Goal: Transaction & Acquisition: Purchase product/service

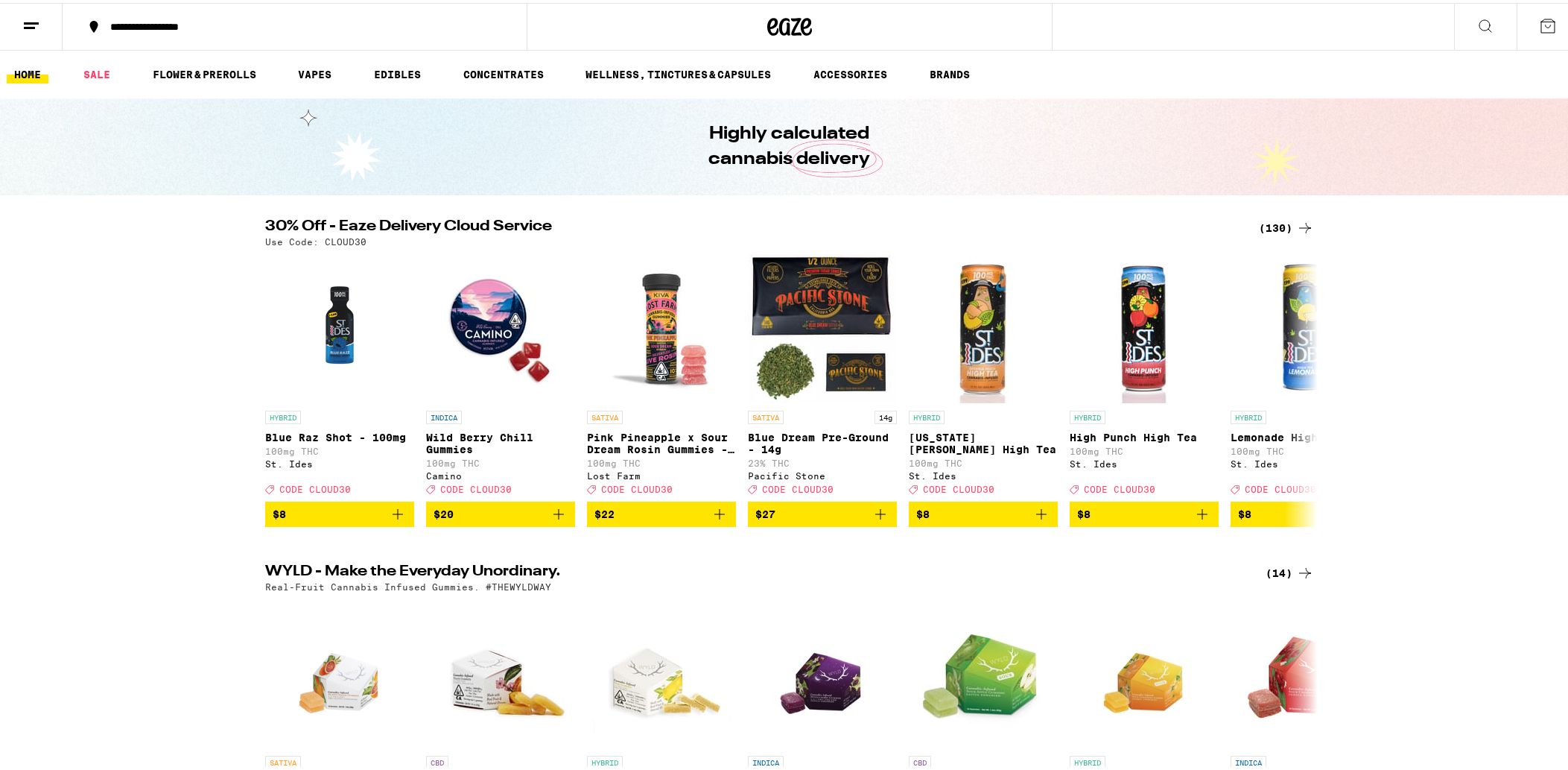
click at [1541, 28] on icon at bounding box center [1548, 23] width 17 height 17
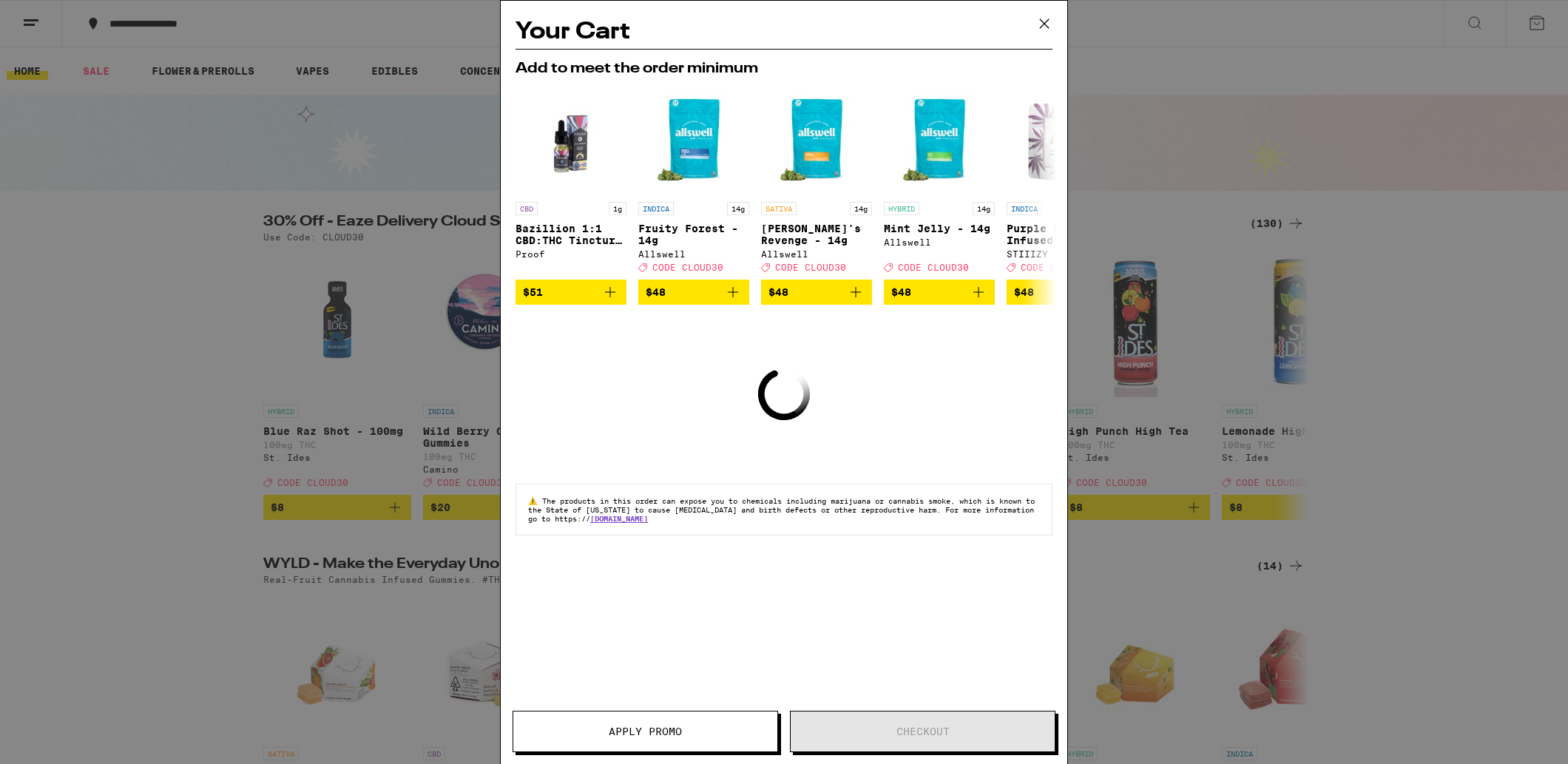
click at [1044, 23] on icon at bounding box center [1044, 23] width 9 height 9
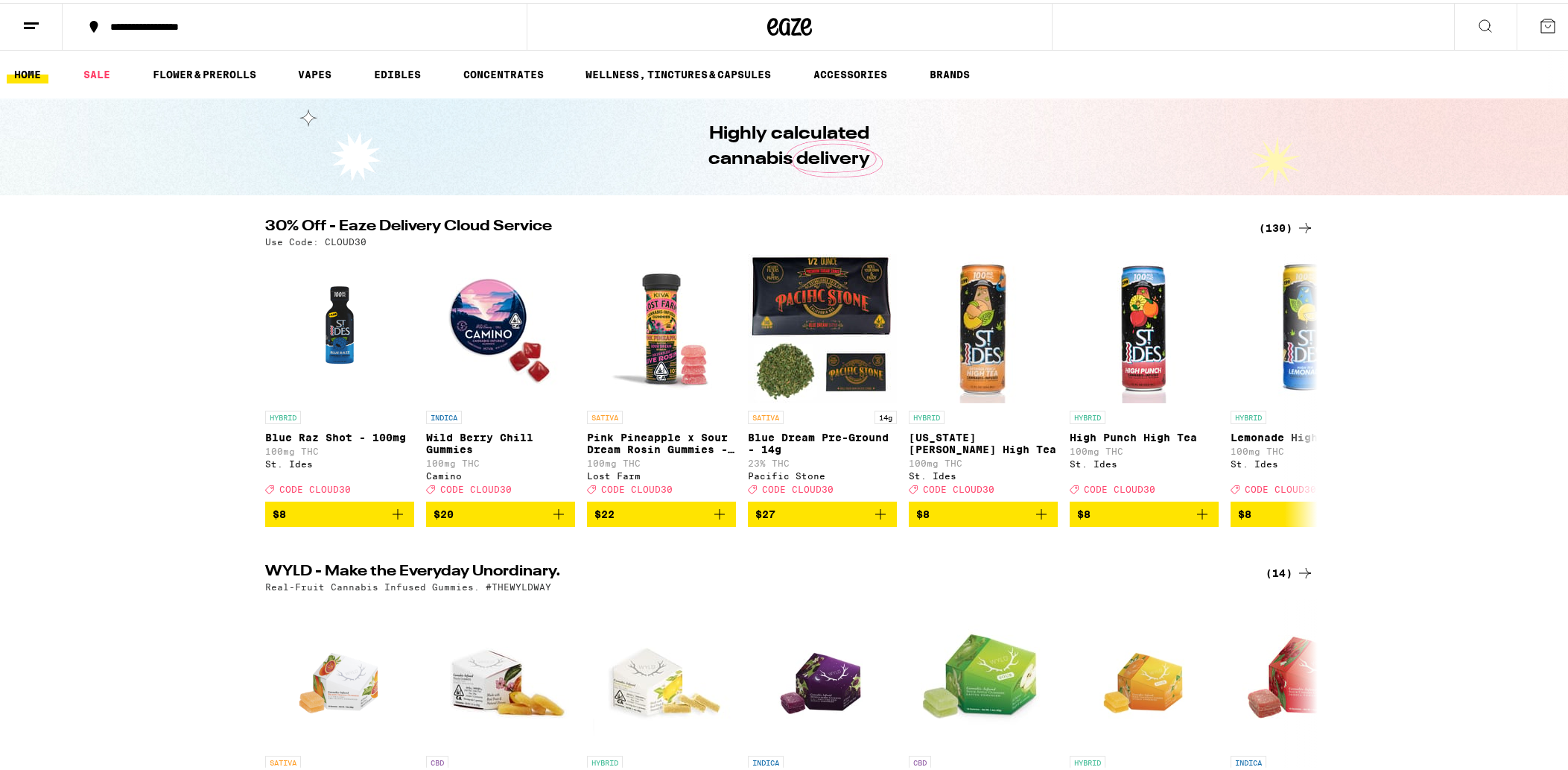
click at [1480, 18] on icon at bounding box center [1486, 24] width 12 height 12
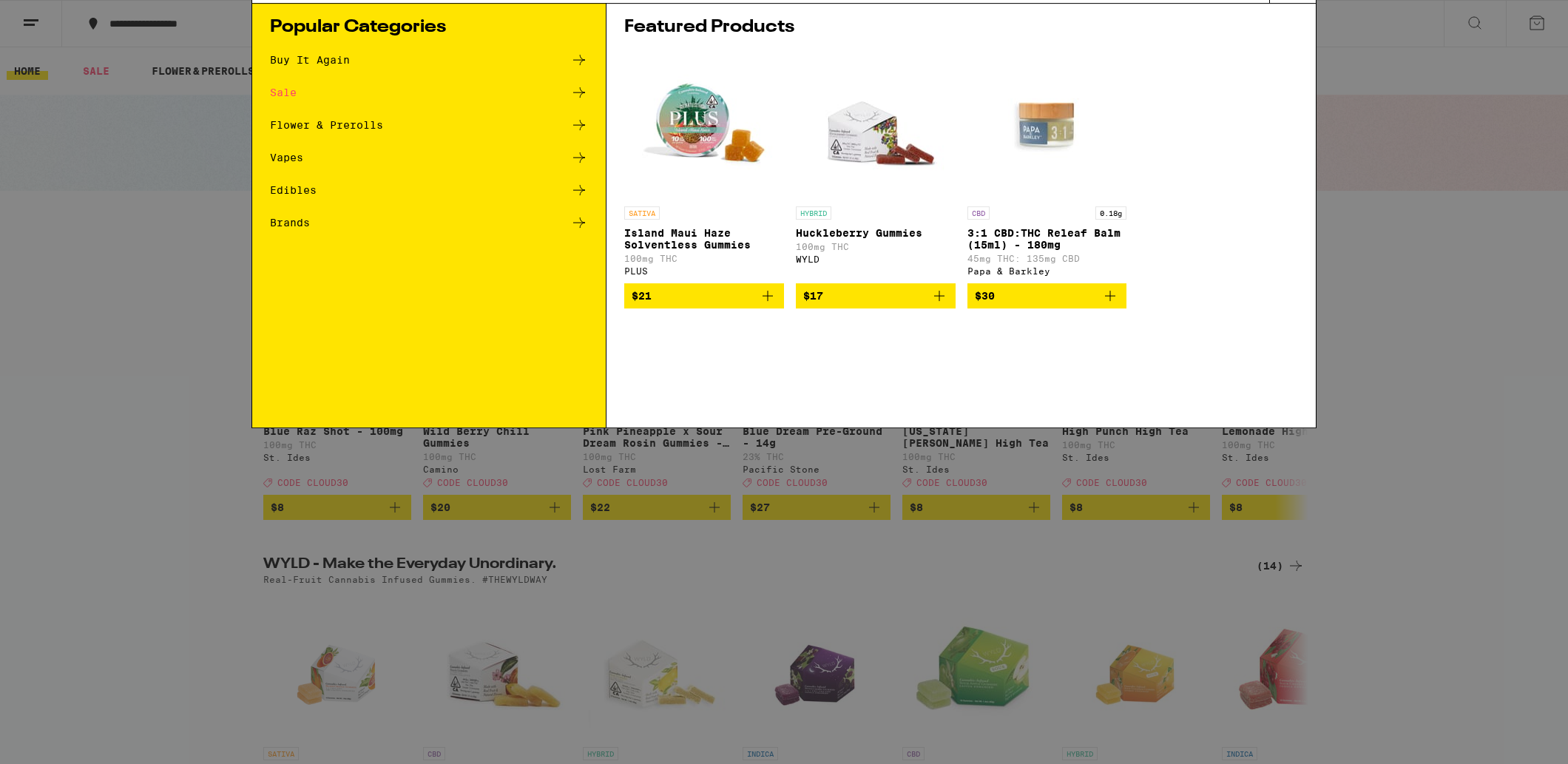
click at [1397, 120] on div "Search for Products Popular Categories Buy It Again Sale Flower & Prerolls Vape…" at bounding box center [784, 382] width 1568 height 764
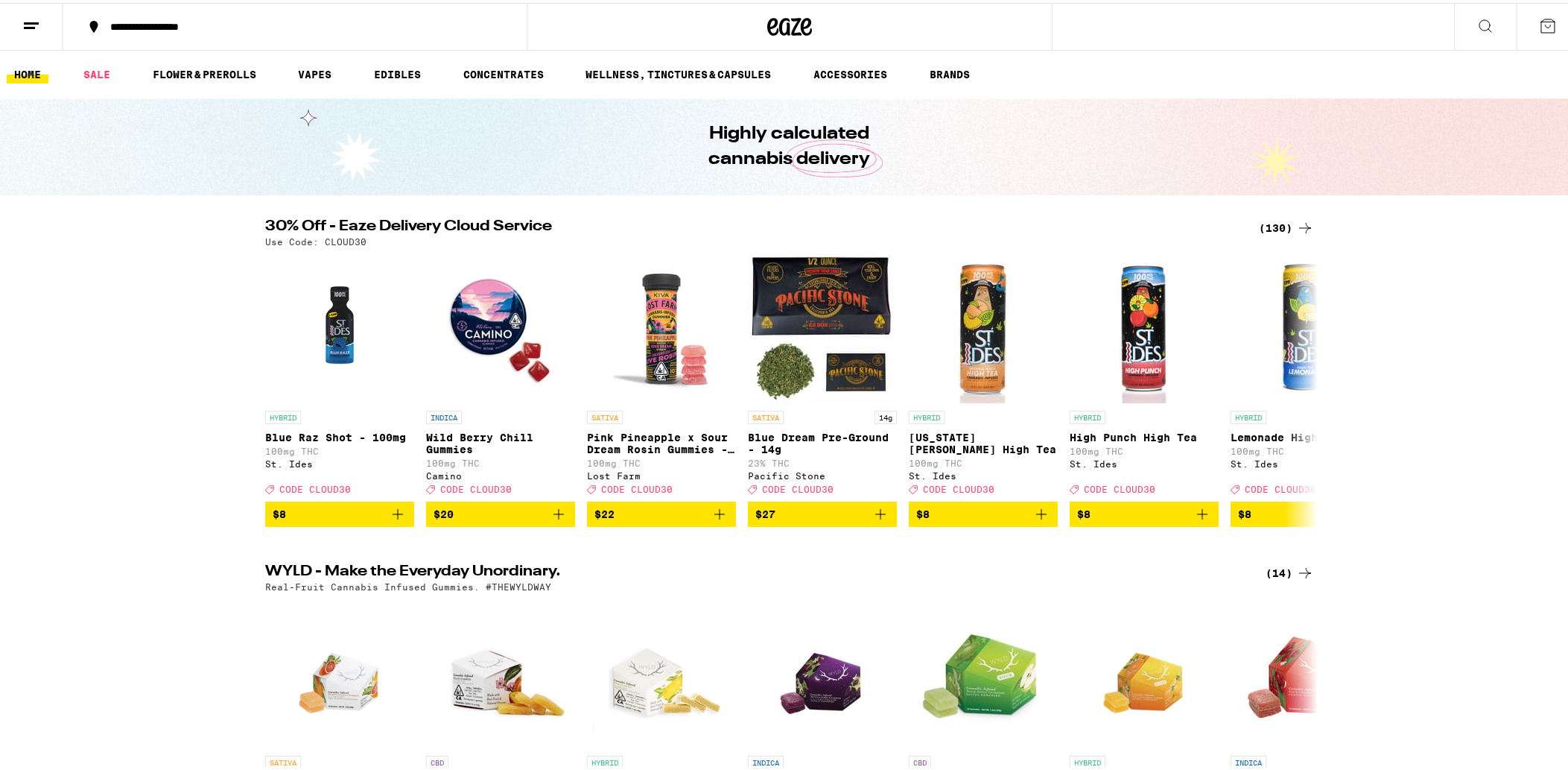
click at [28, 22] on icon at bounding box center [31, 23] width 17 height 17
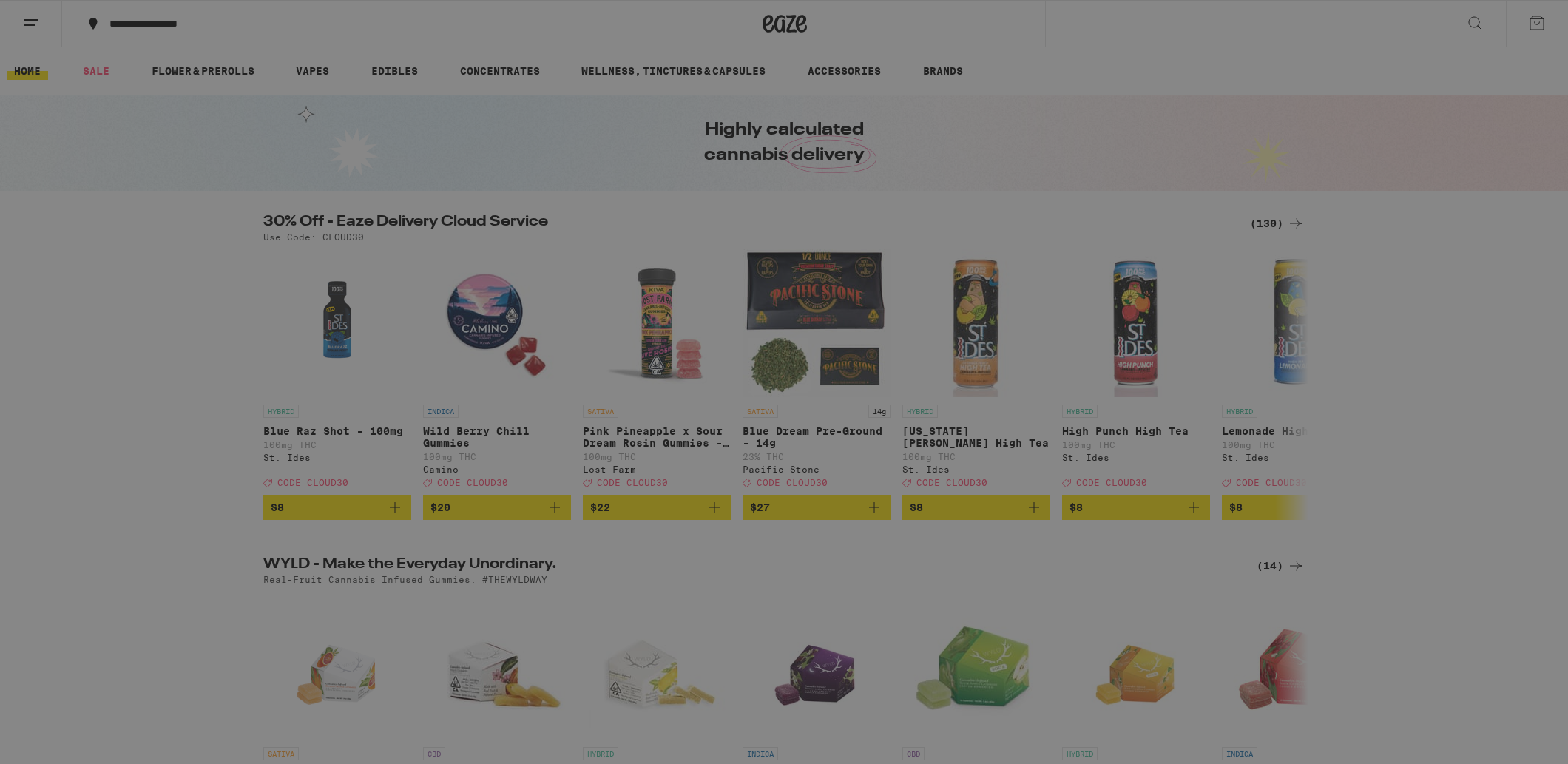
click at [169, 402] on link "Order History" at bounding box center [205, 398] width 260 height 17
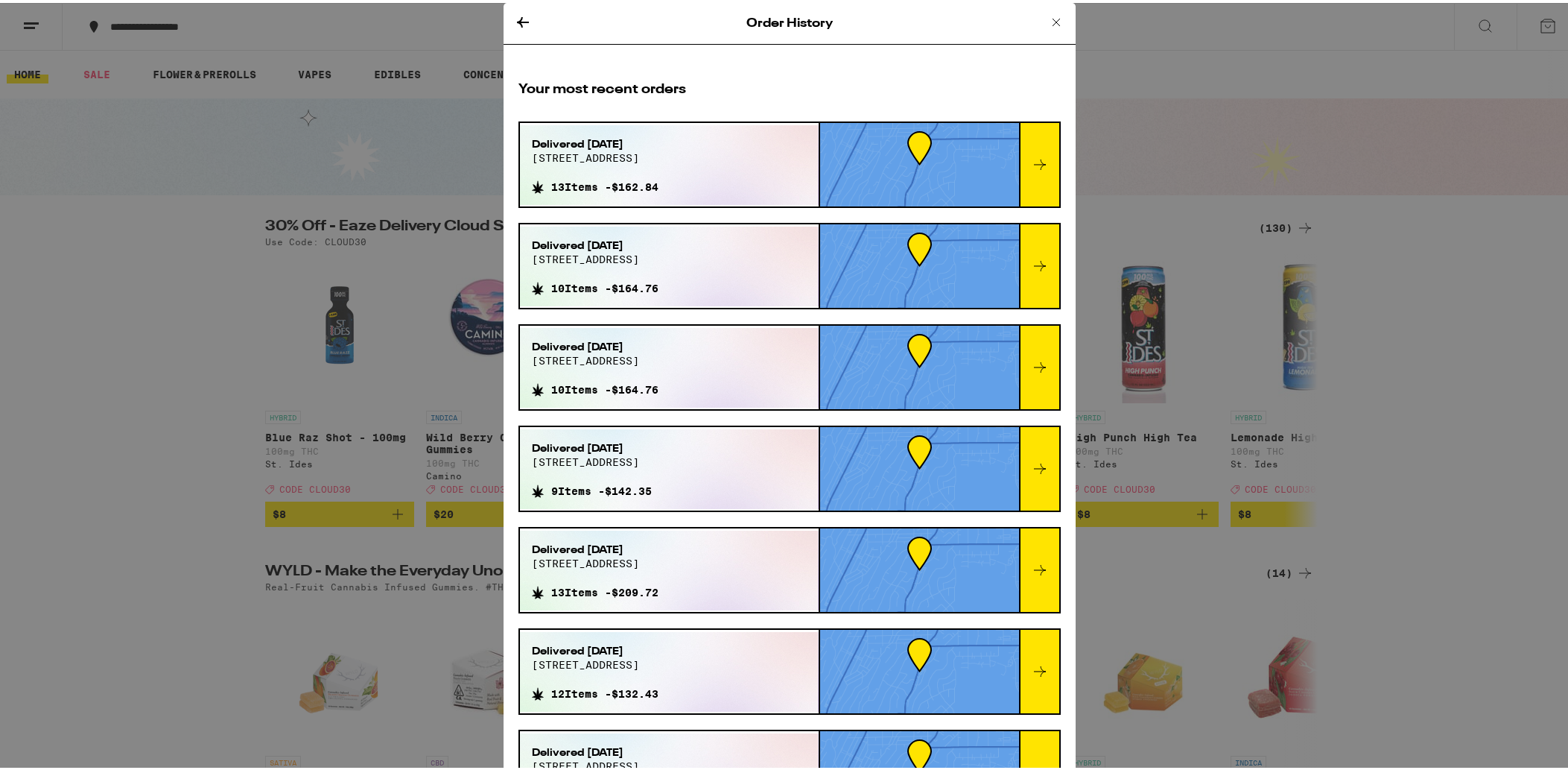
click at [107, 327] on div "Order History Your most recent orders Delivered [DATE] [STREET_ADDRESS] 13 Item…" at bounding box center [790, 385] width 1579 height 770
click at [519, 17] on icon at bounding box center [523, 19] width 12 height 10
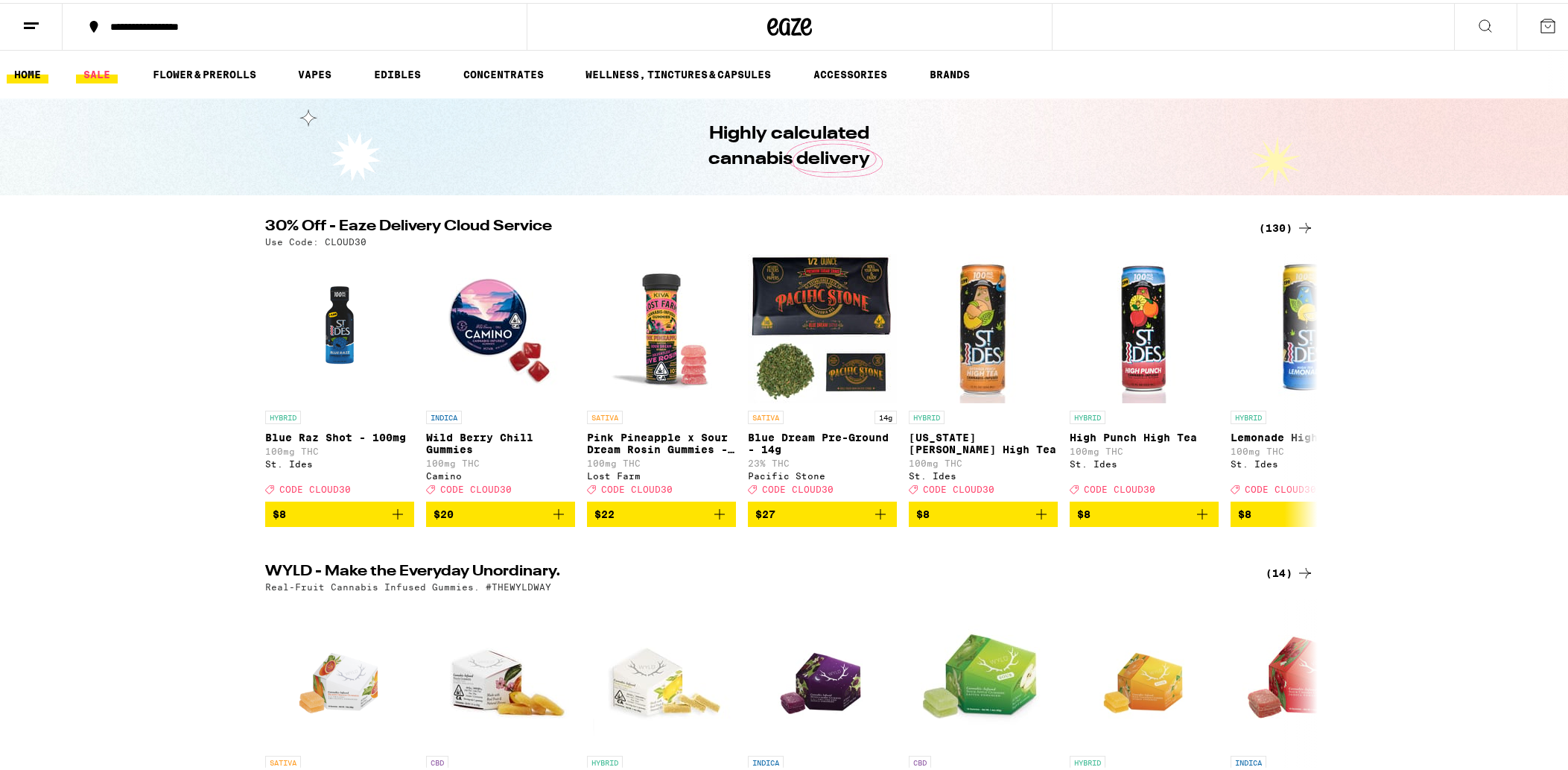
click at [91, 79] on link "SALE" at bounding box center [97, 72] width 42 height 17
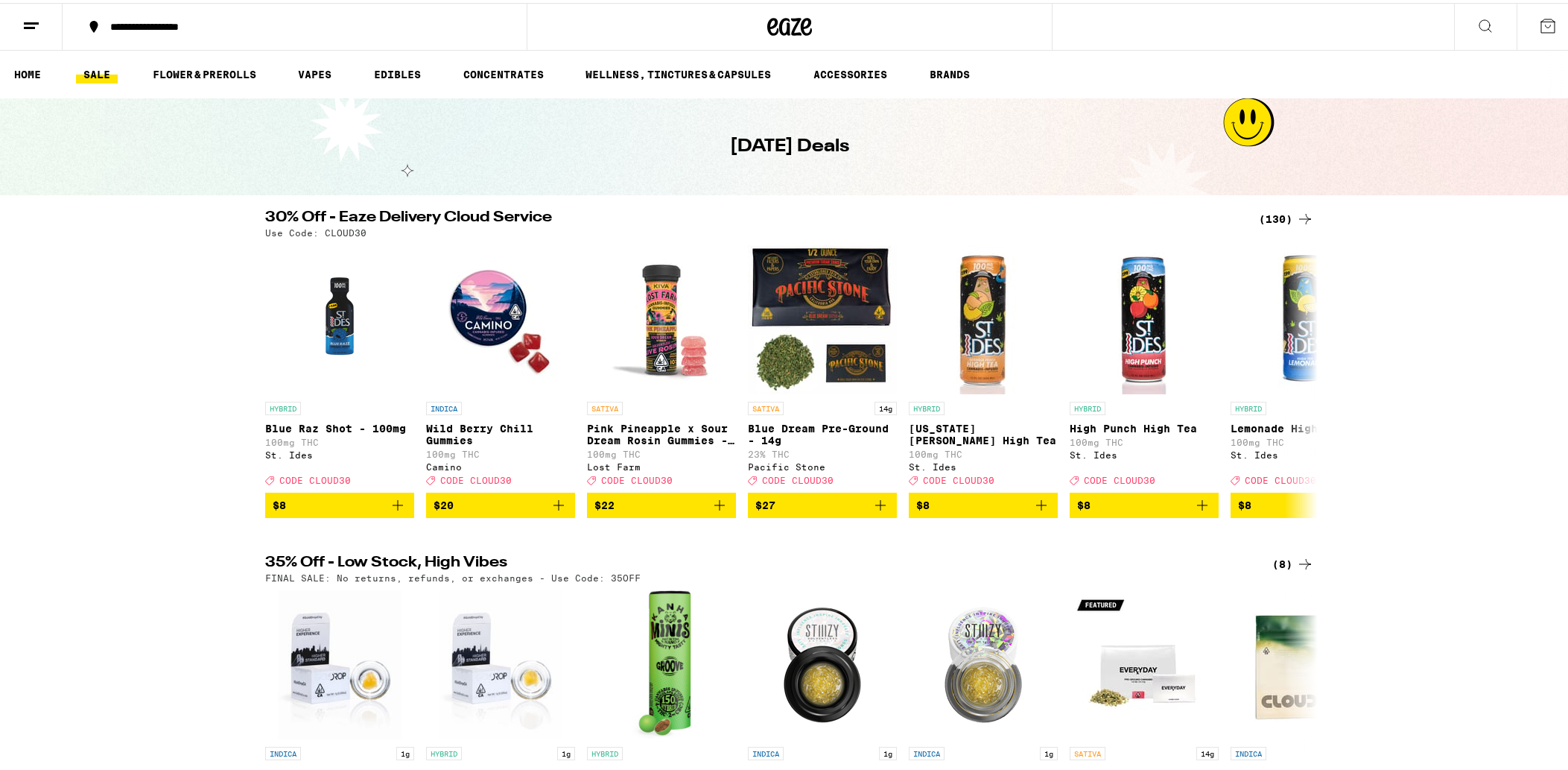
click at [1276, 211] on div "(130)" at bounding box center [1286, 216] width 55 height 17
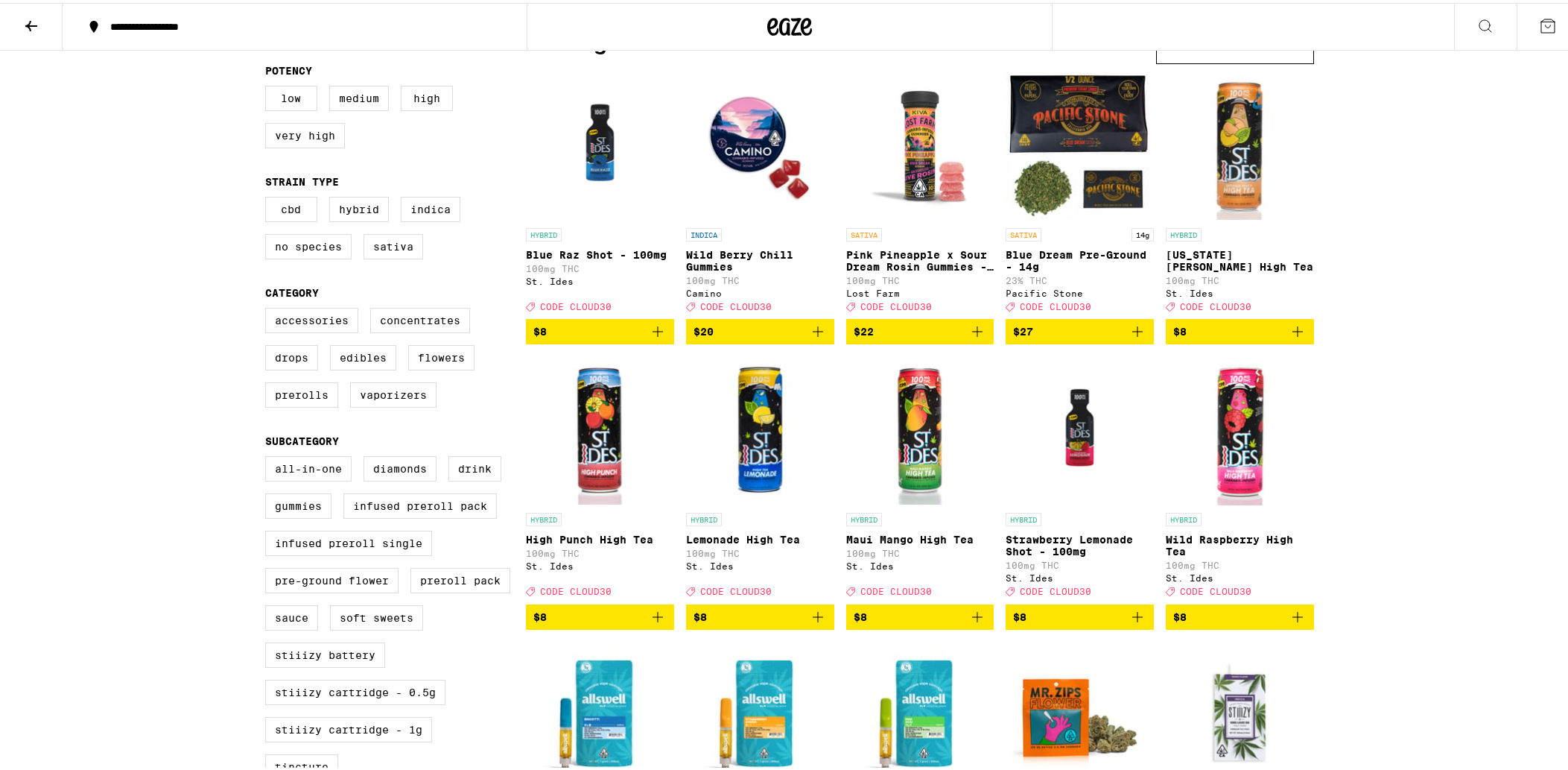
scroll to position [152, 0]
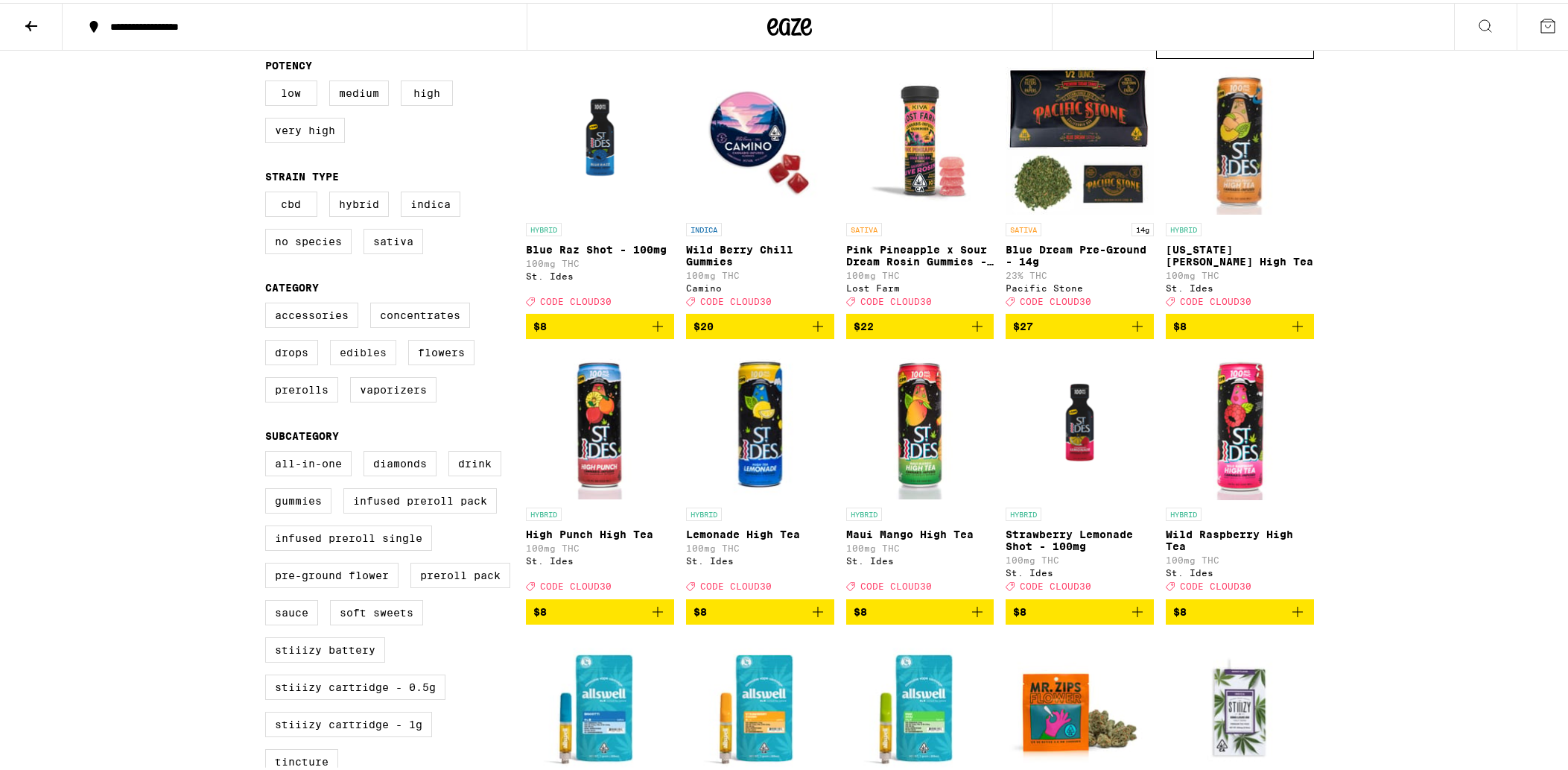
click at [362, 362] on label "Edibles" at bounding box center [363, 349] width 66 height 25
click at [269, 303] on input "Edibles" at bounding box center [268, 302] width 1 height 1
checkbox input "true"
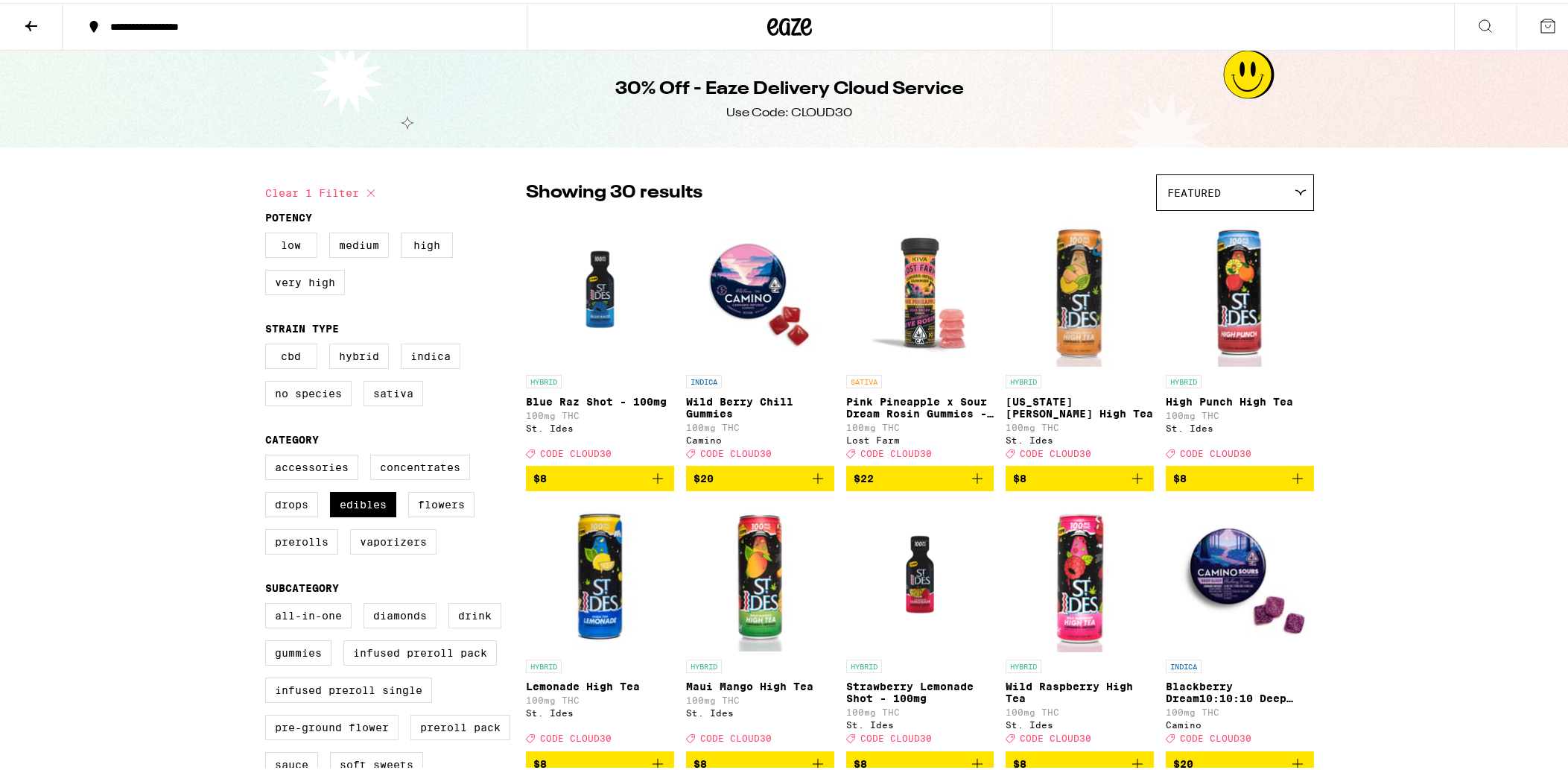
click at [41, 23] on button at bounding box center [31, 24] width 63 height 47
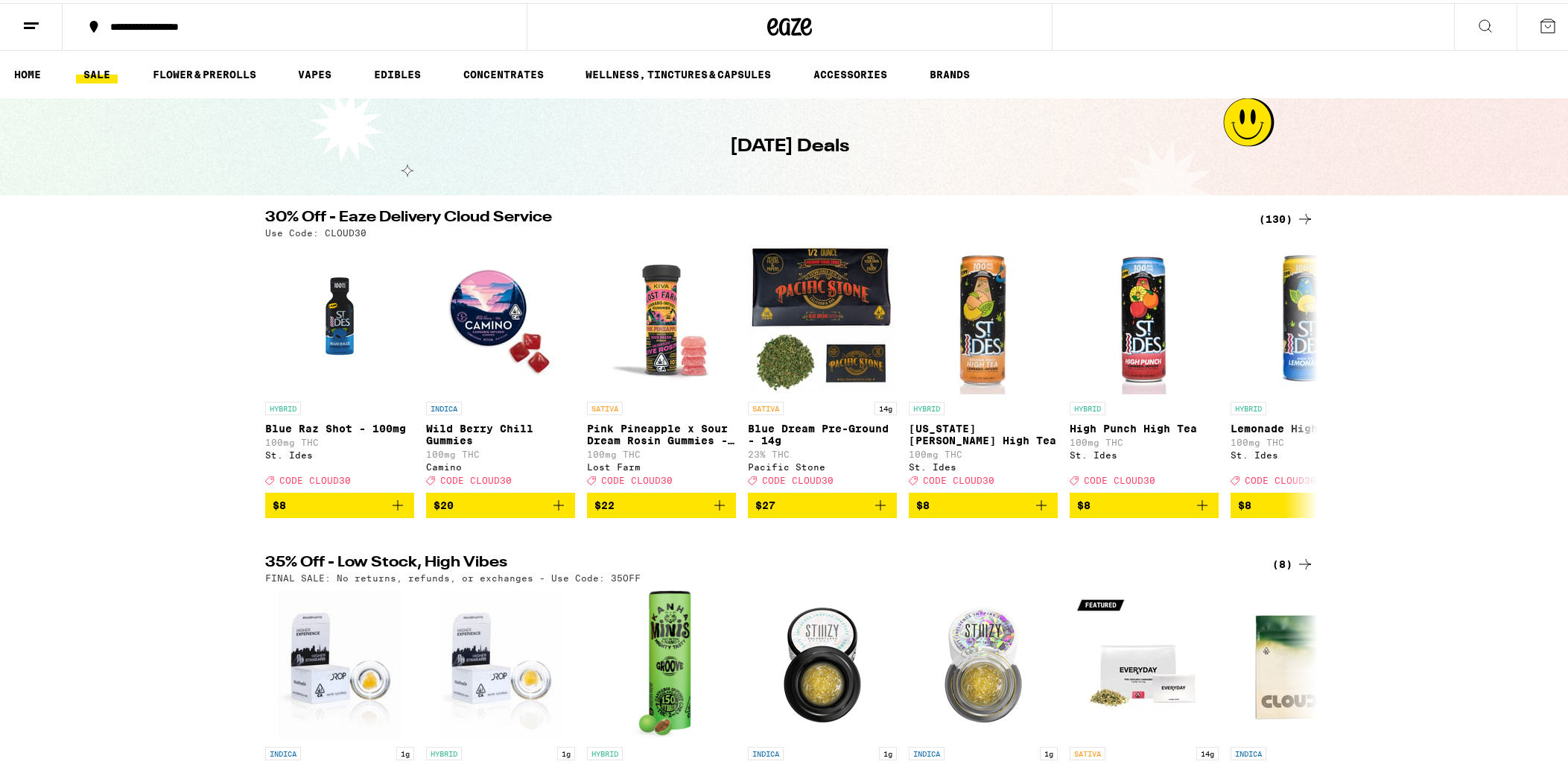
click at [169, 24] on div "**********" at bounding box center [302, 24] width 399 height 10
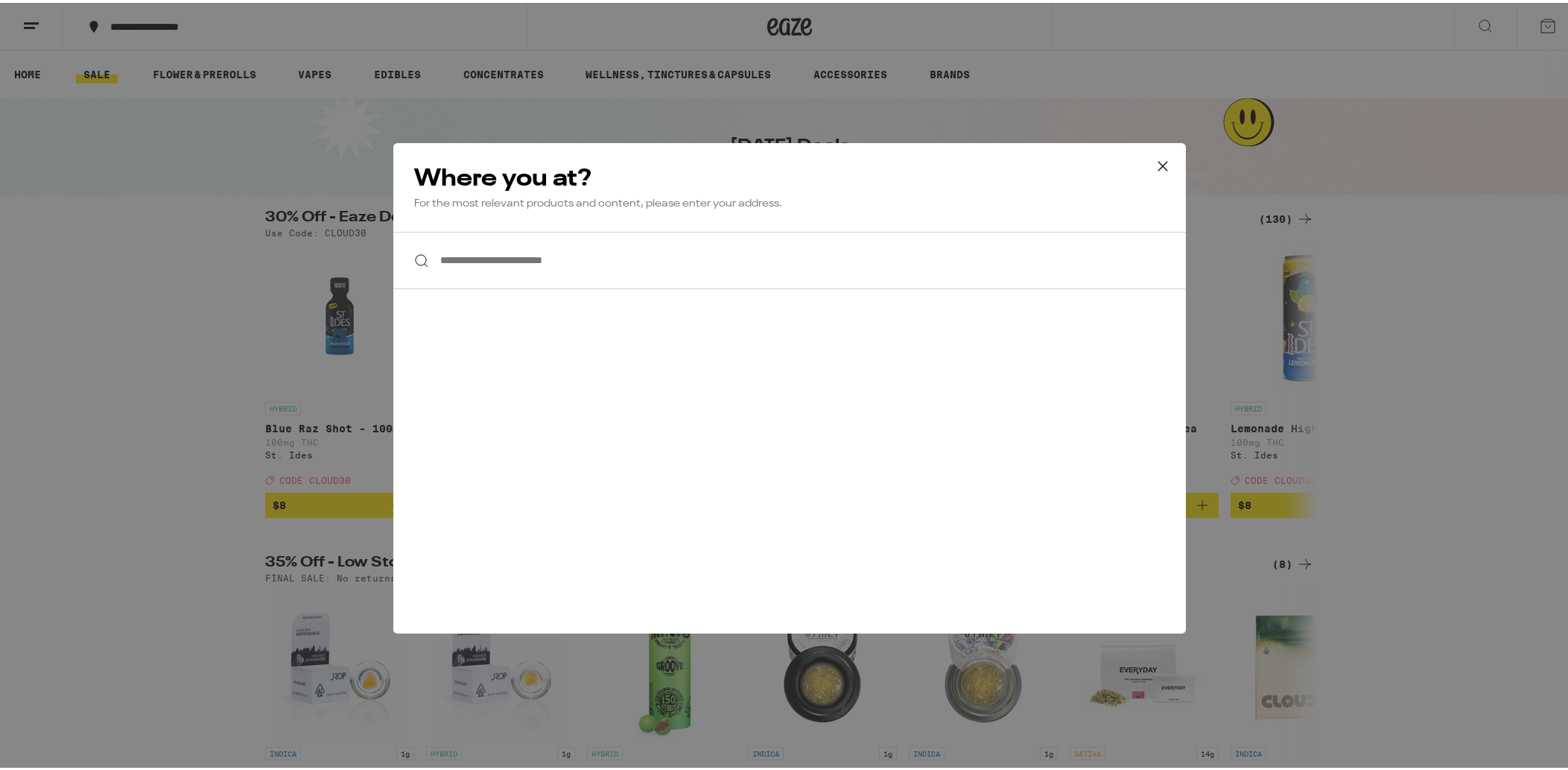
click at [1159, 166] on icon at bounding box center [1163, 163] width 23 height 23
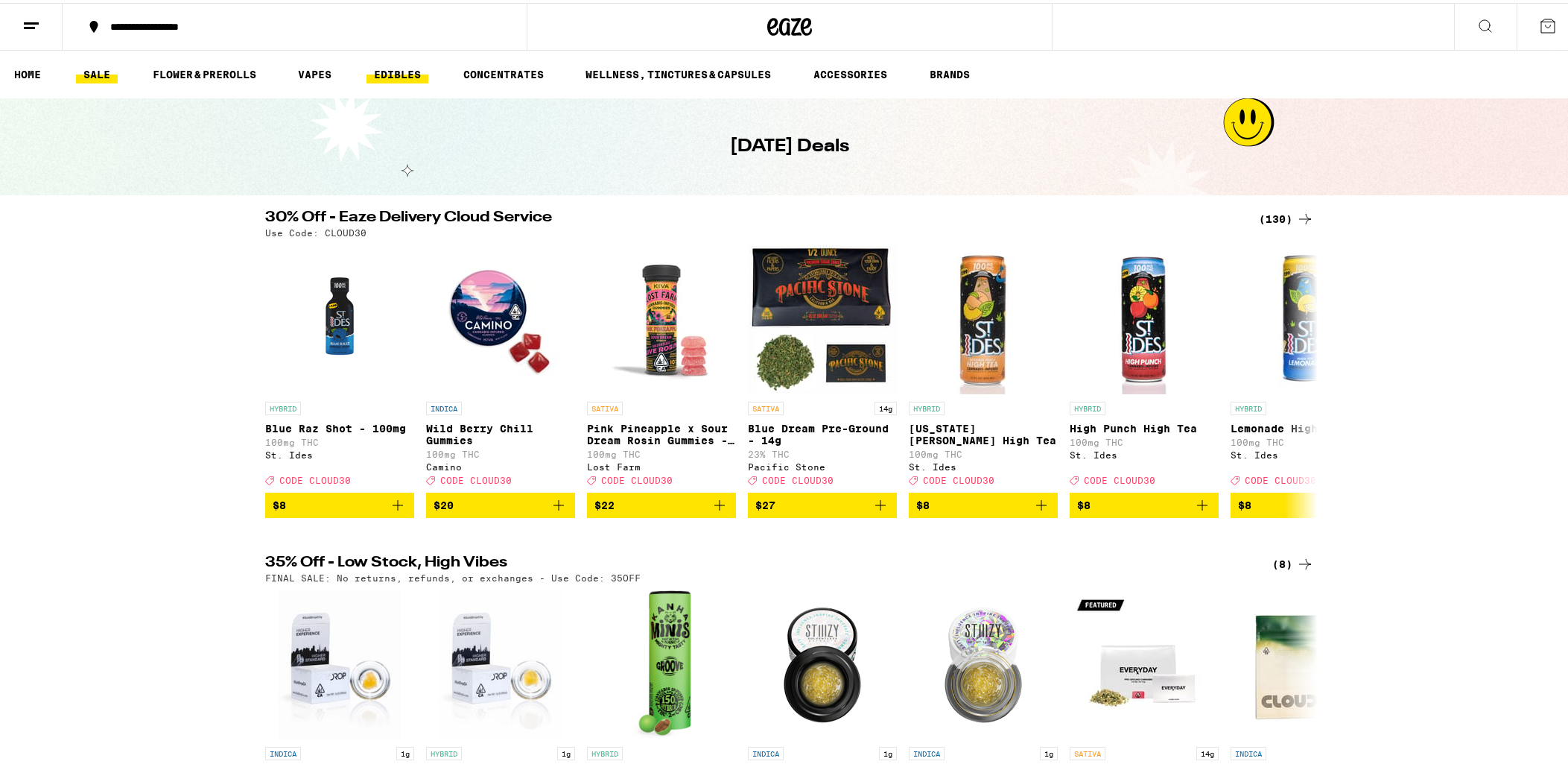
click at [398, 75] on link "EDIBLES" at bounding box center [397, 72] width 62 height 17
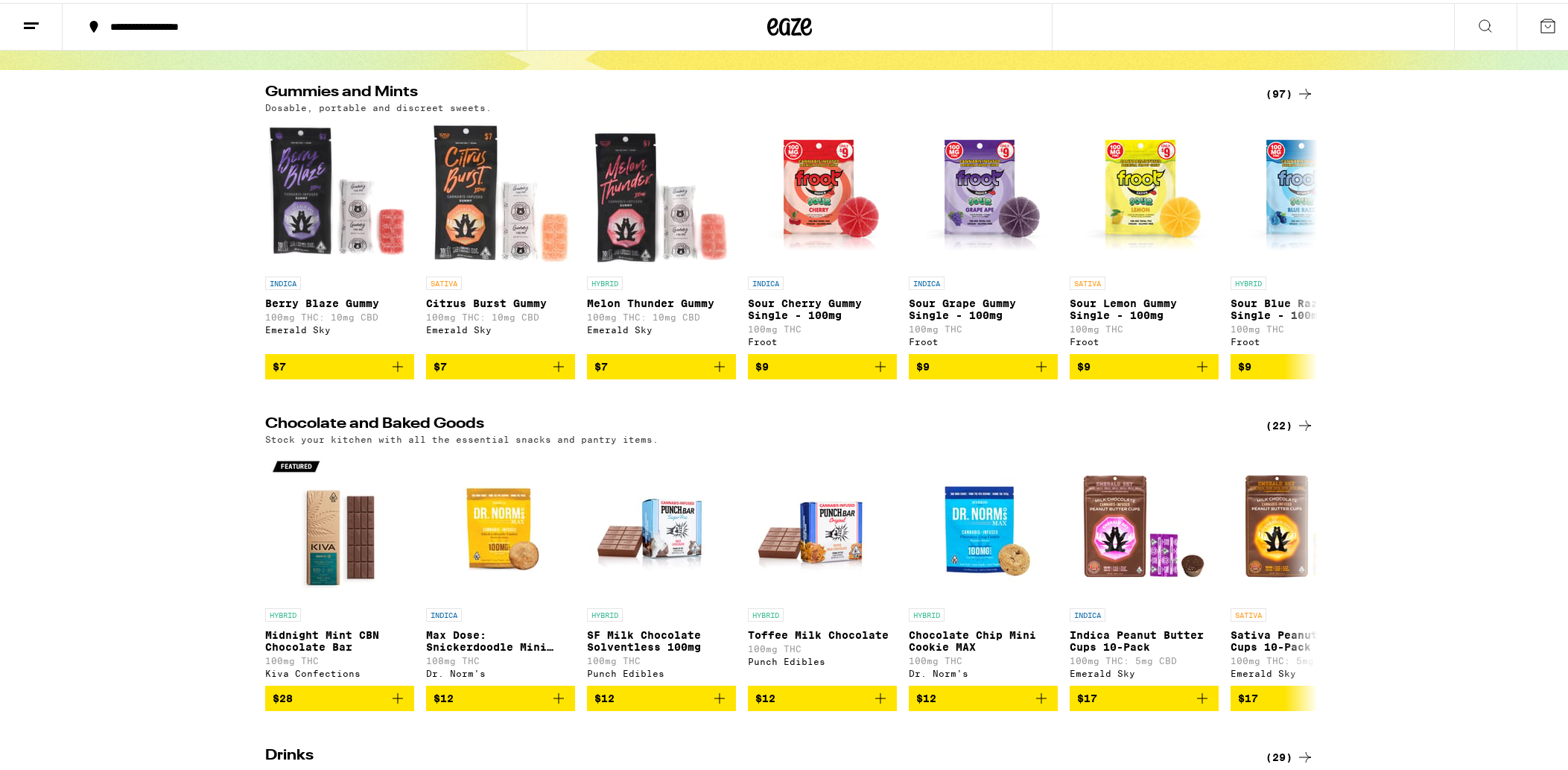
scroll to position [106, 0]
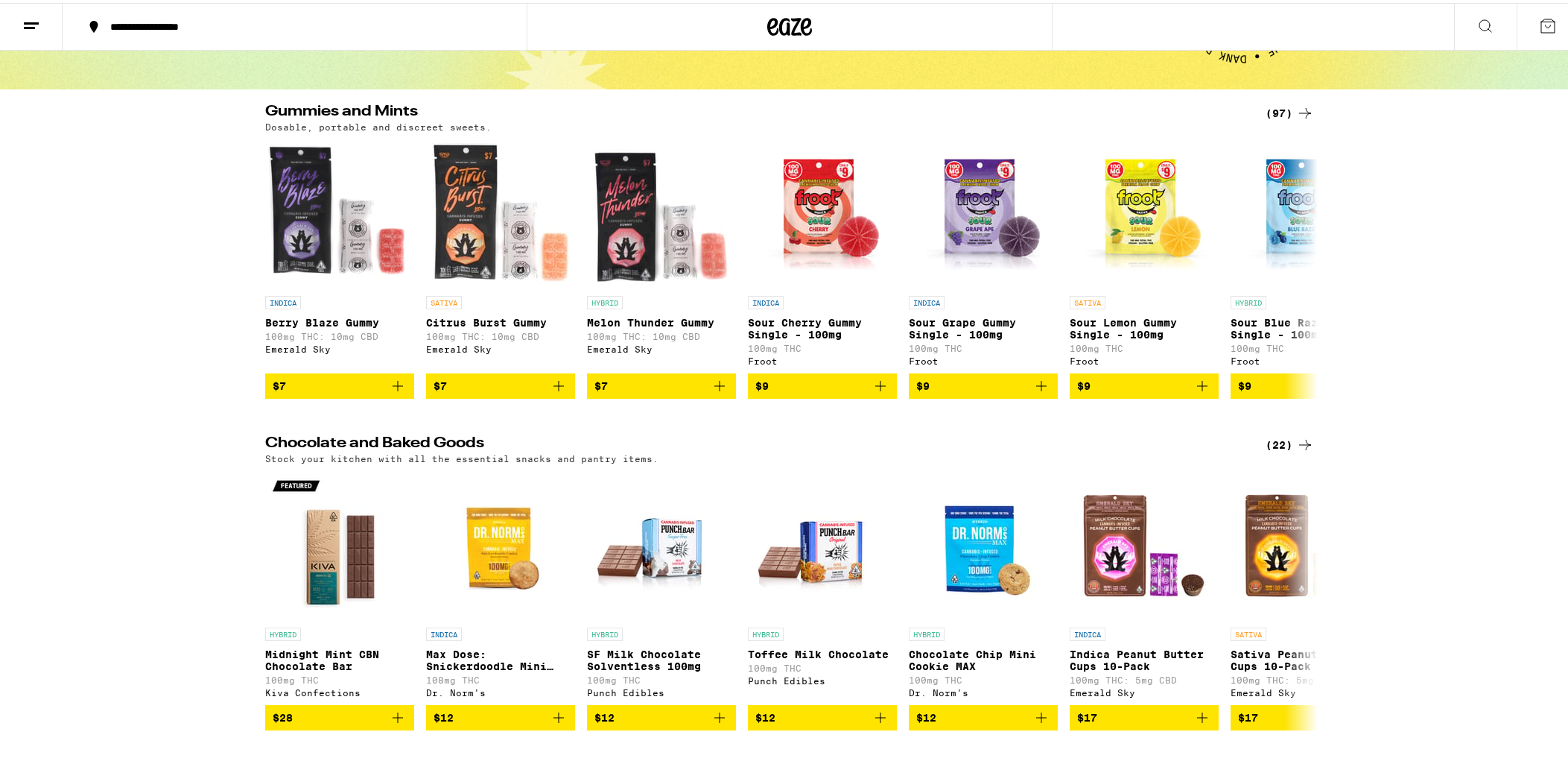
click at [1284, 105] on div "(97)" at bounding box center [1290, 110] width 48 height 17
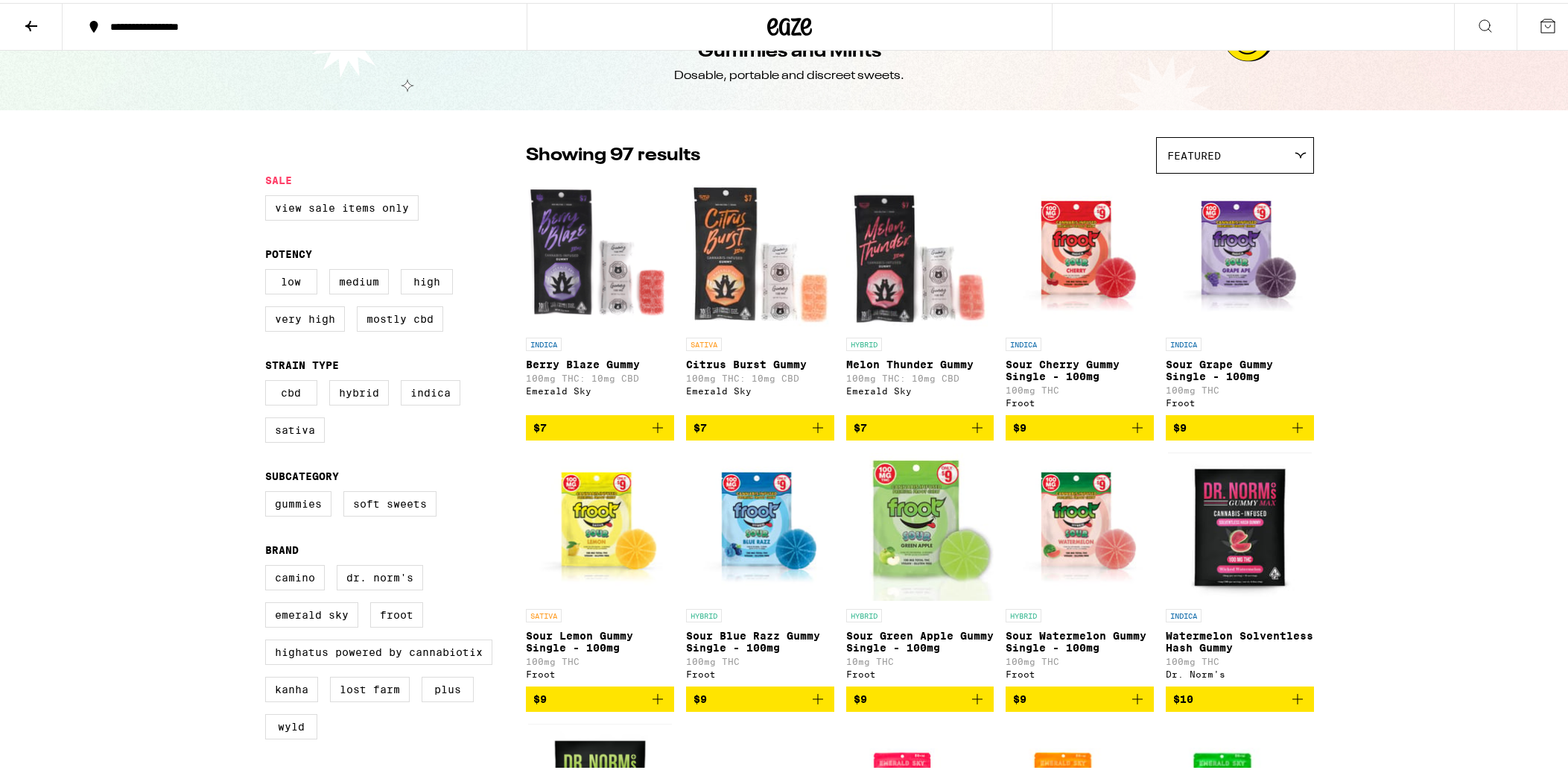
scroll to position [483, 0]
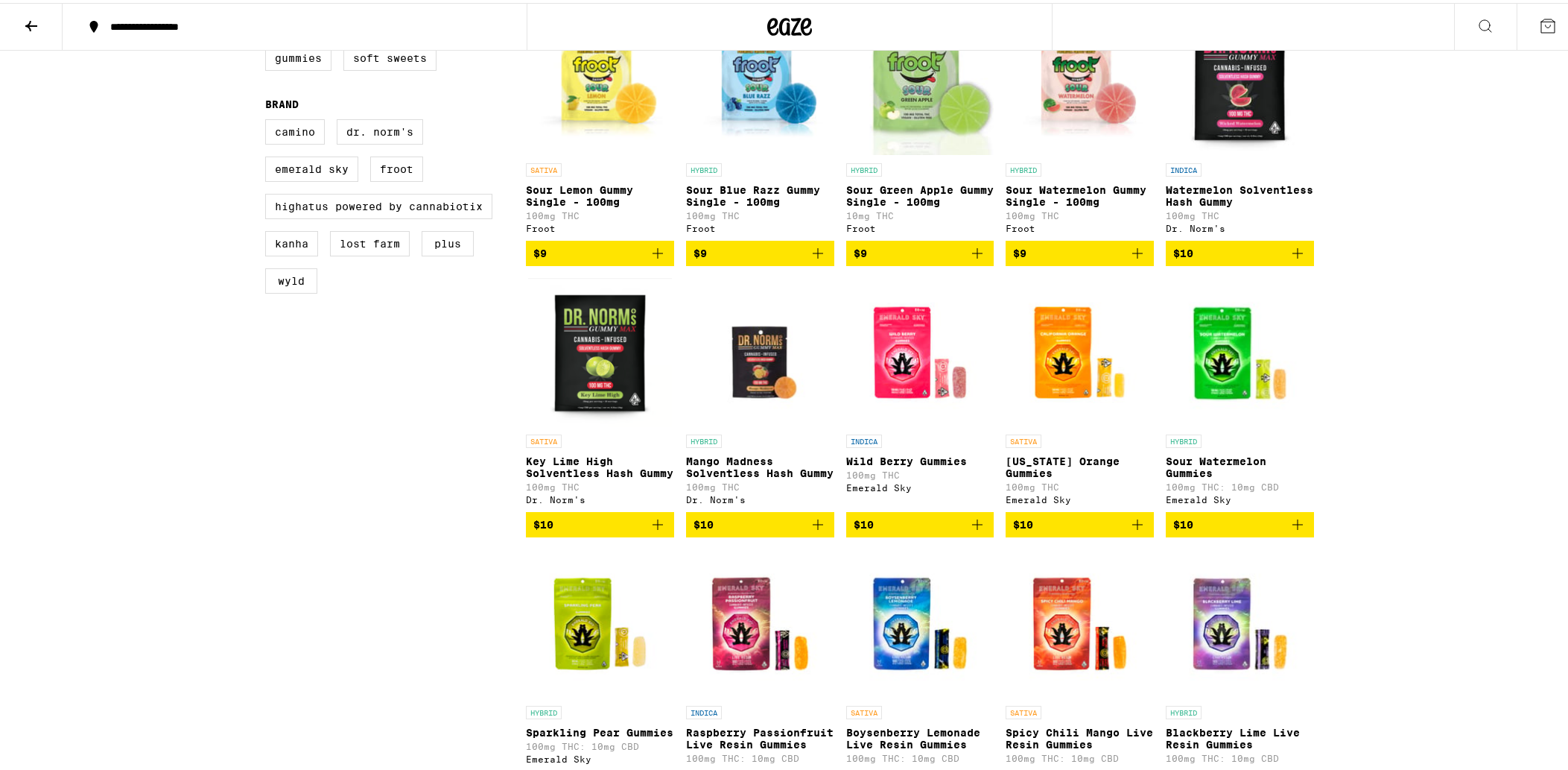
click at [969, 531] on icon "Add to bag" at bounding box center [977, 521] width 17 height 17
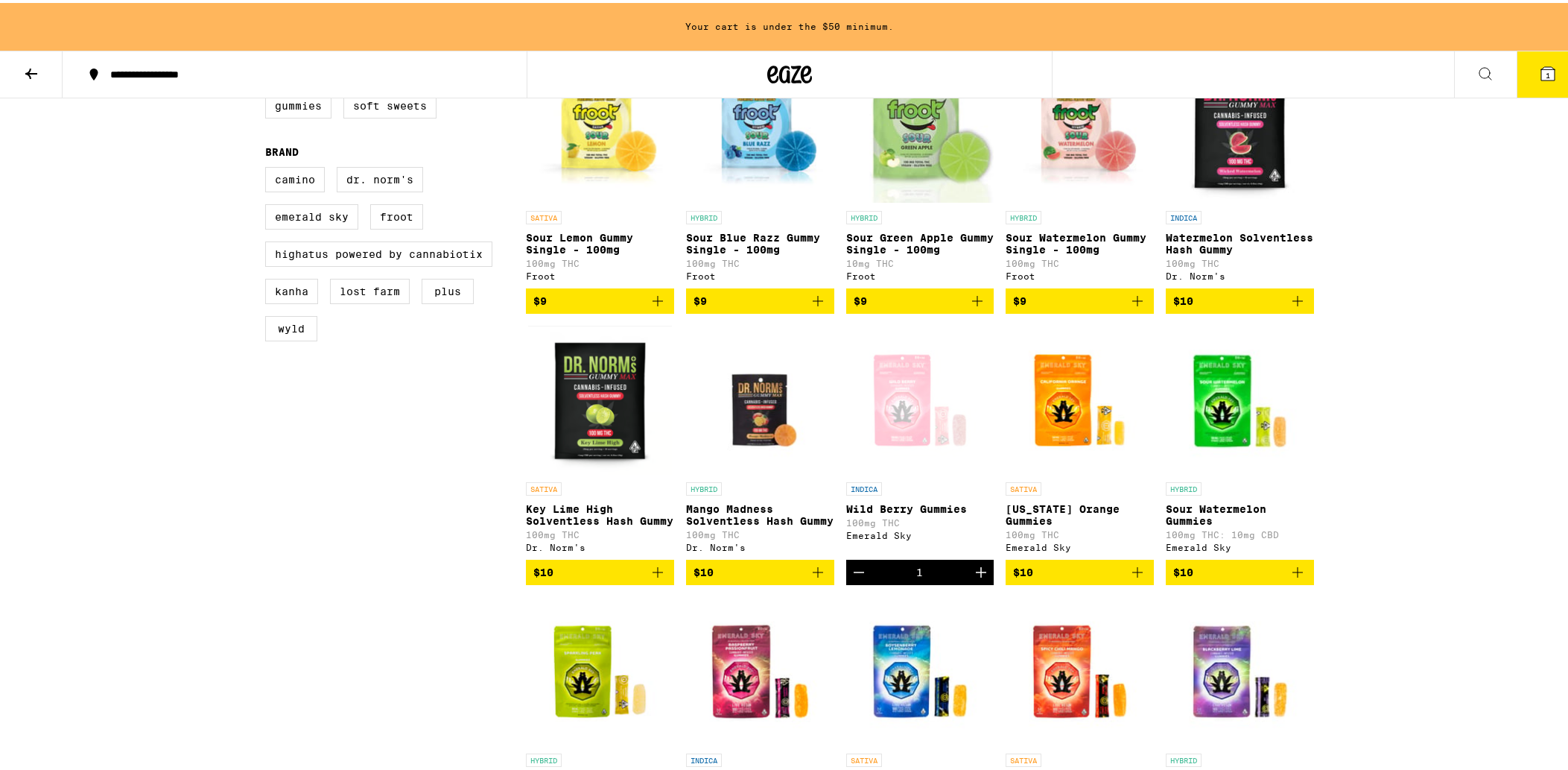
scroll to position [531, 0]
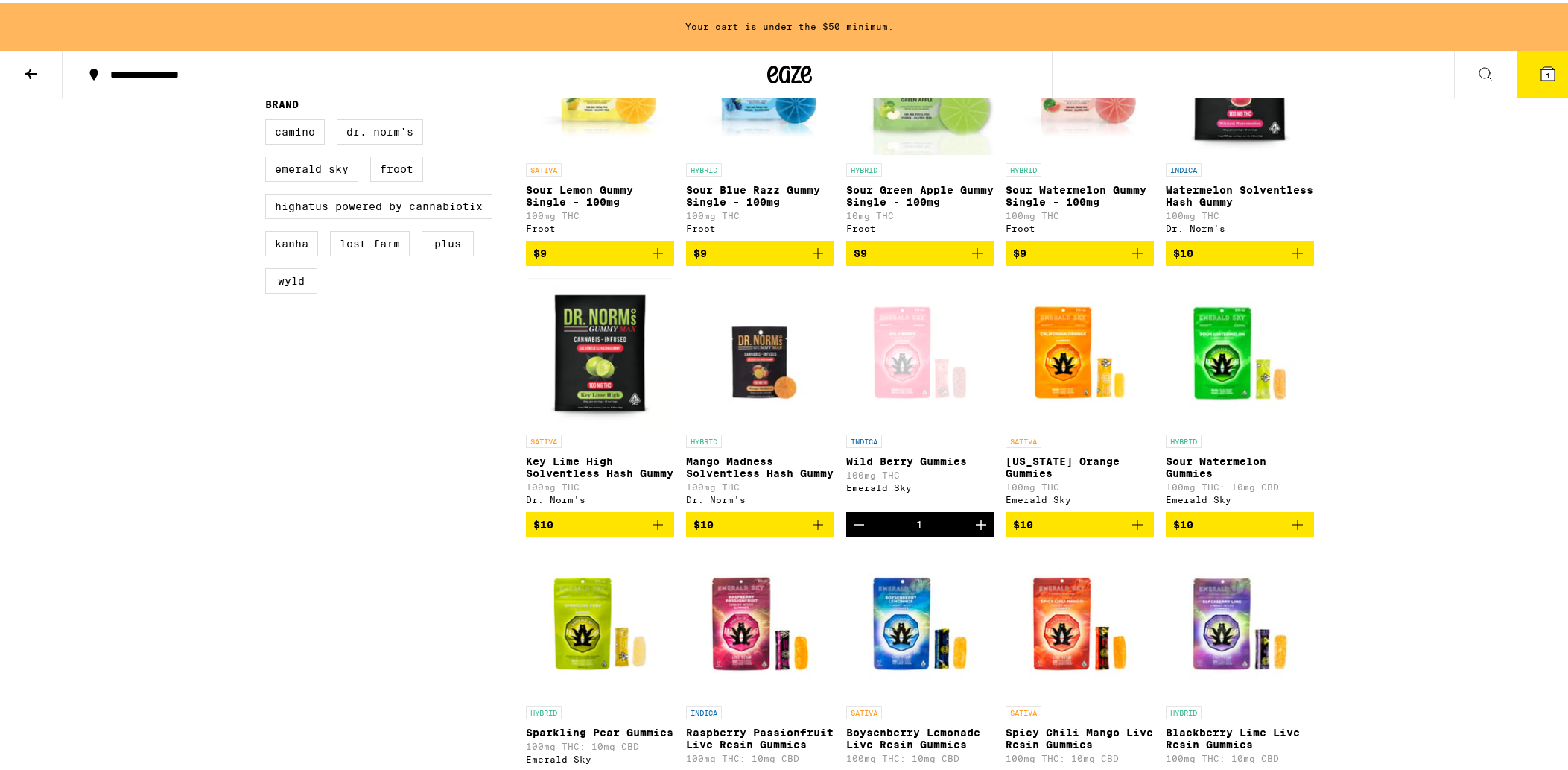
click at [972, 531] on icon "Increment" at bounding box center [981, 521] width 17 height 17
click at [973, 531] on icon "Increment" at bounding box center [981, 521] width 17 height 17
click at [976, 531] on icon "Increment" at bounding box center [981, 521] width 17 height 17
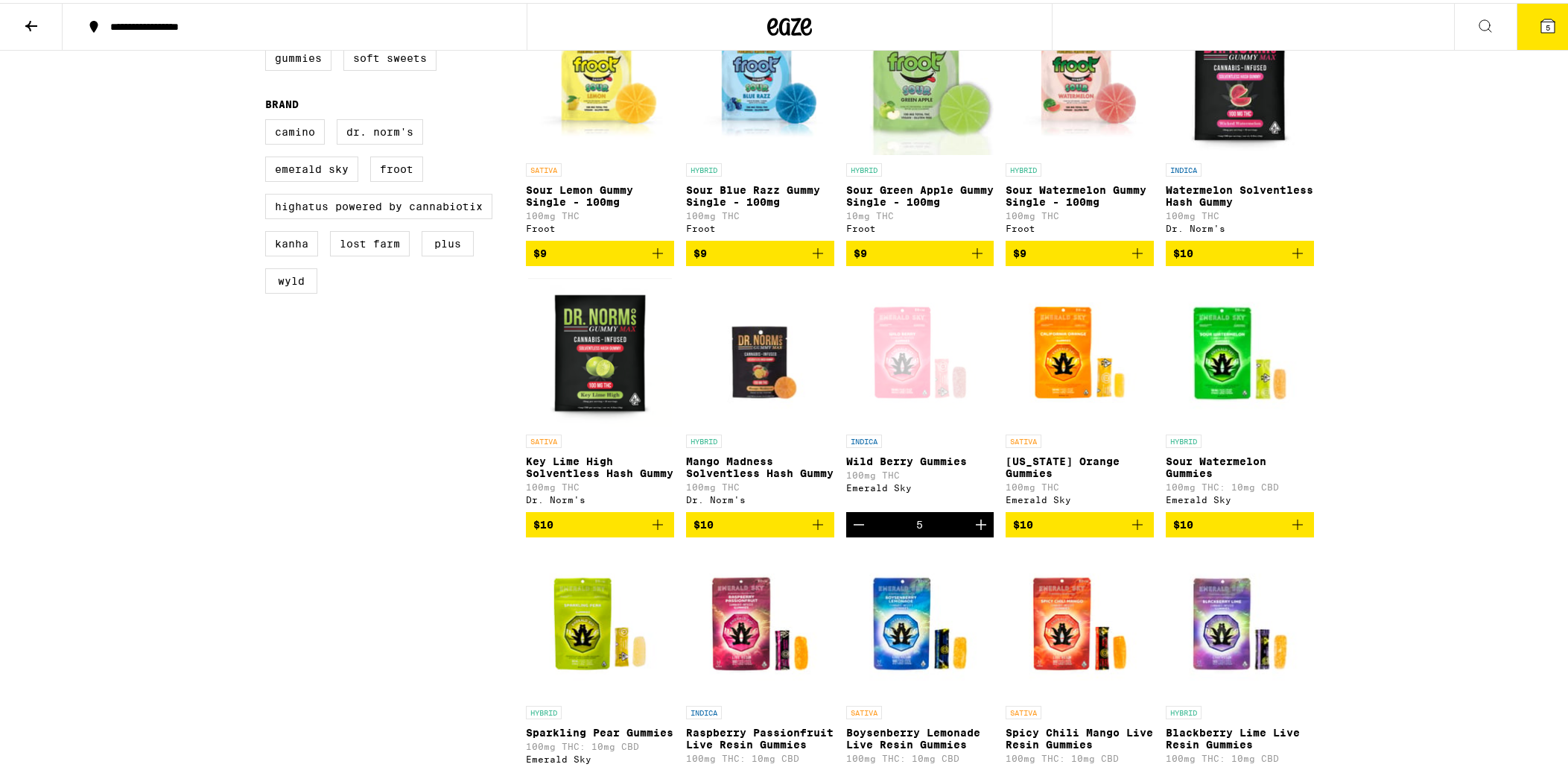
click at [1133, 531] on icon "Add to bag" at bounding box center [1137, 521] width 17 height 17
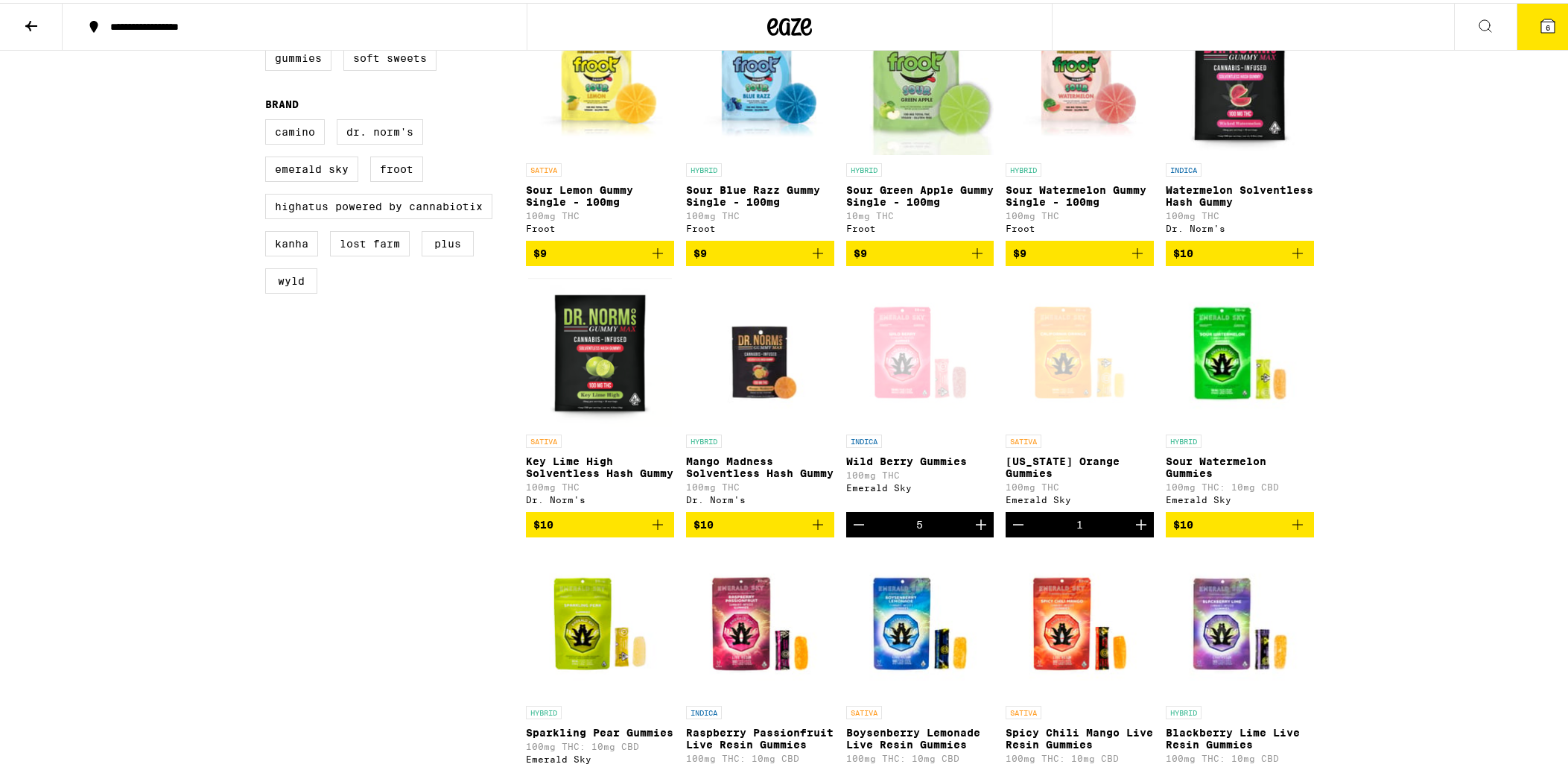
click at [1133, 531] on icon "Increment" at bounding box center [1141, 521] width 17 height 17
click at [1138, 531] on icon "Increment" at bounding box center [1141, 521] width 17 height 17
click at [1291, 531] on icon "Add to bag" at bounding box center [1298, 521] width 17 height 17
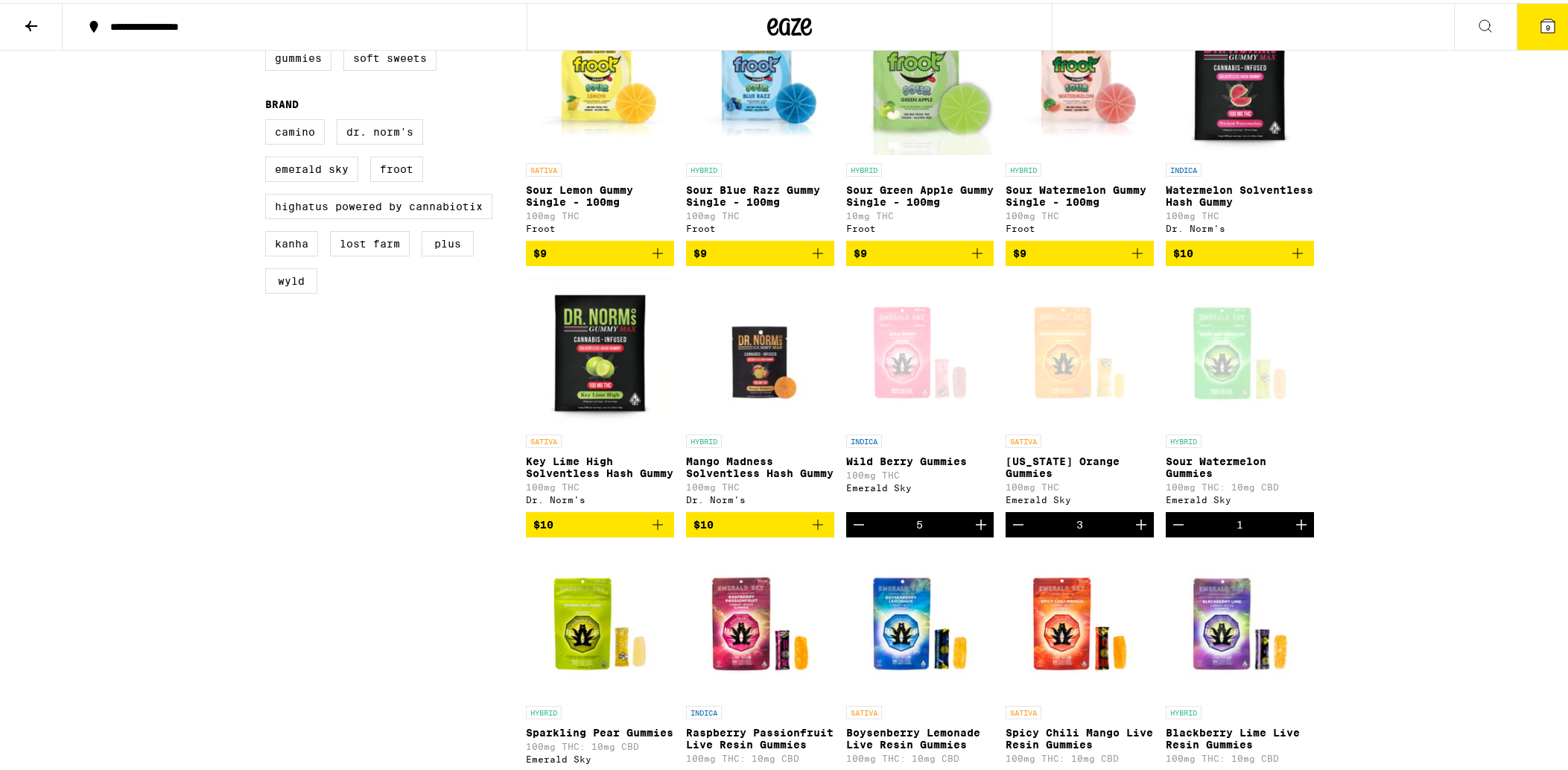
click at [1292, 531] on icon "Increment" at bounding box center [1301, 521] width 17 height 17
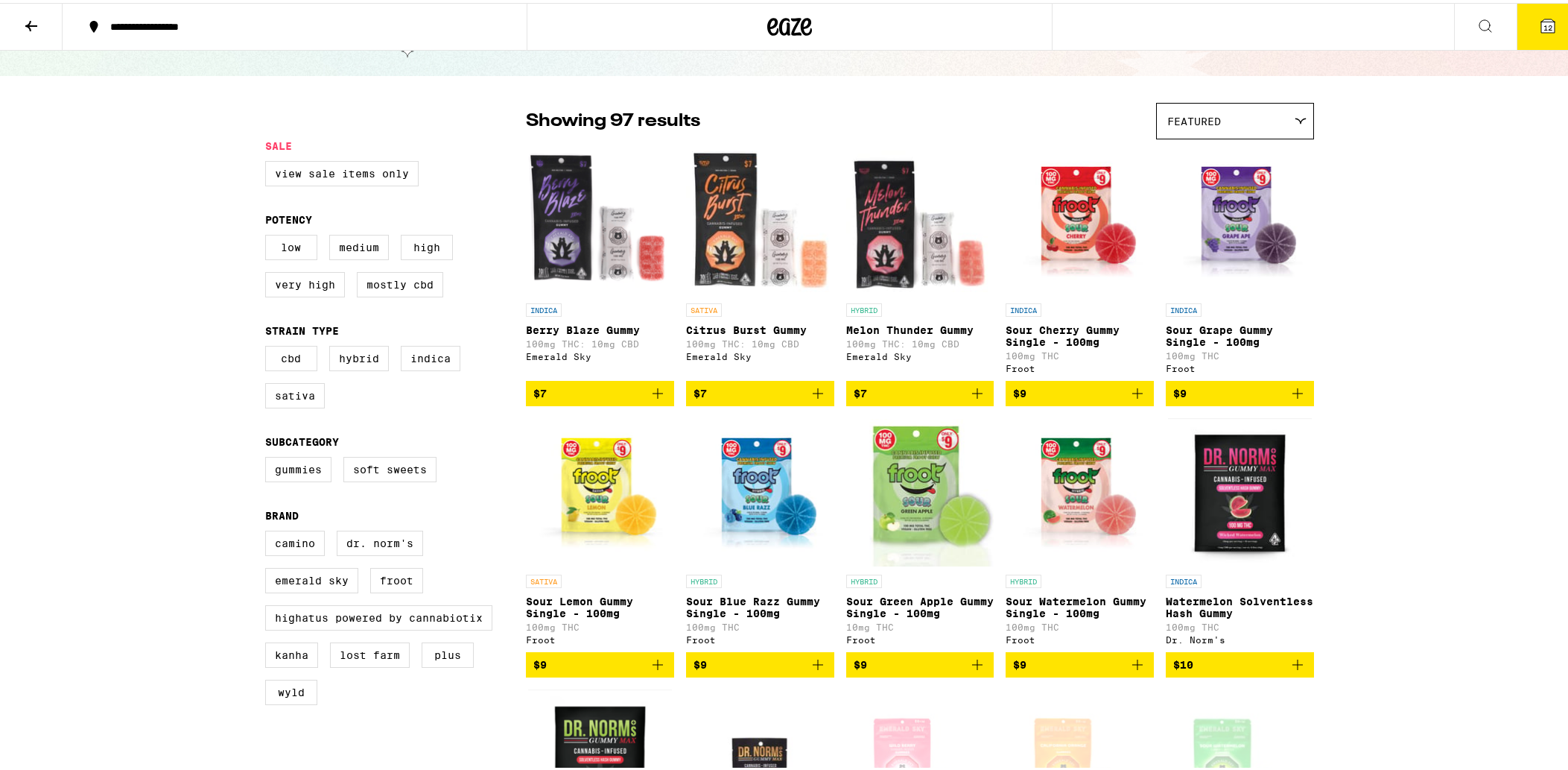
scroll to position [0, 0]
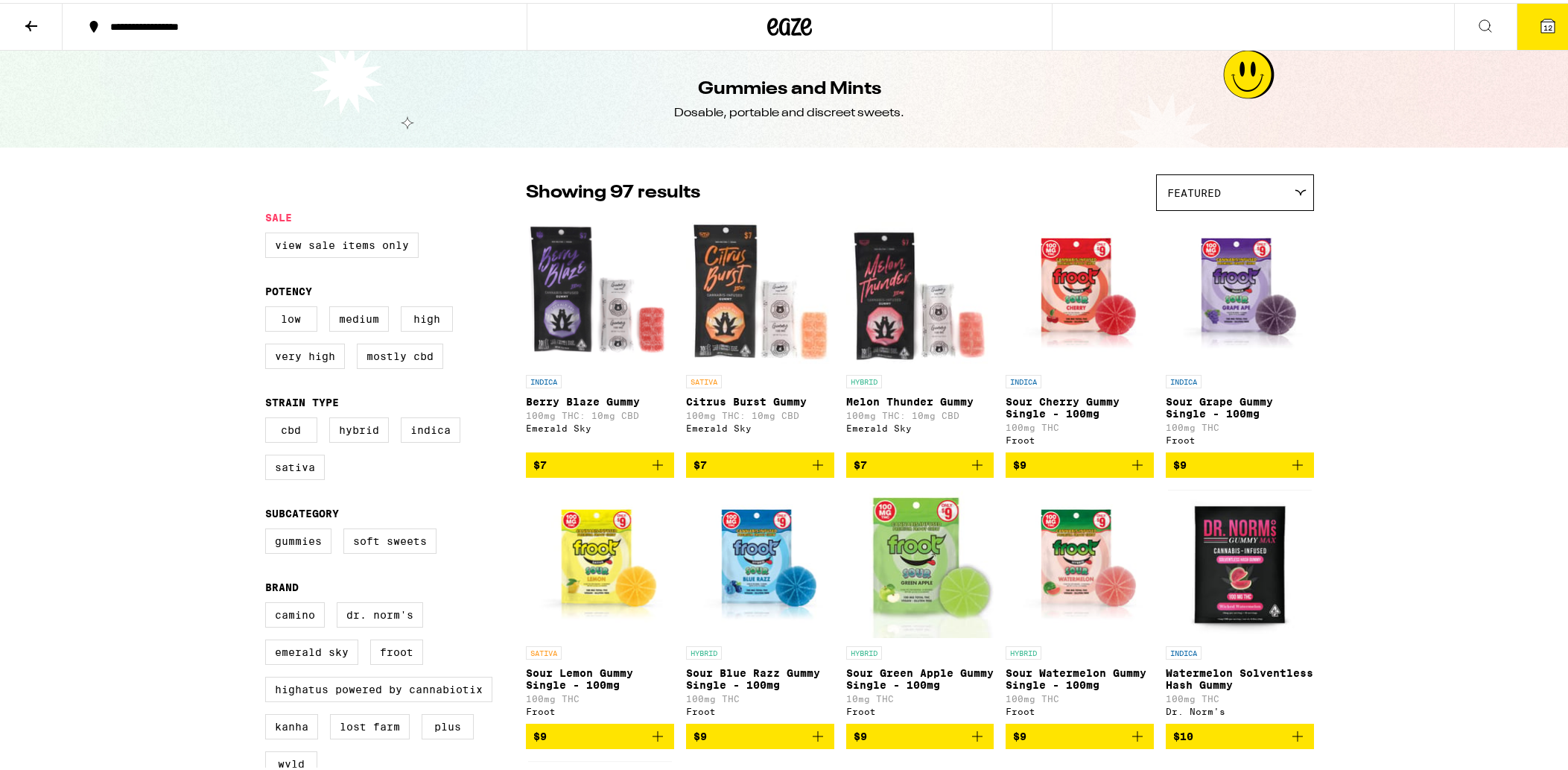
click at [1544, 23] on span "12" at bounding box center [1548, 24] width 9 height 9
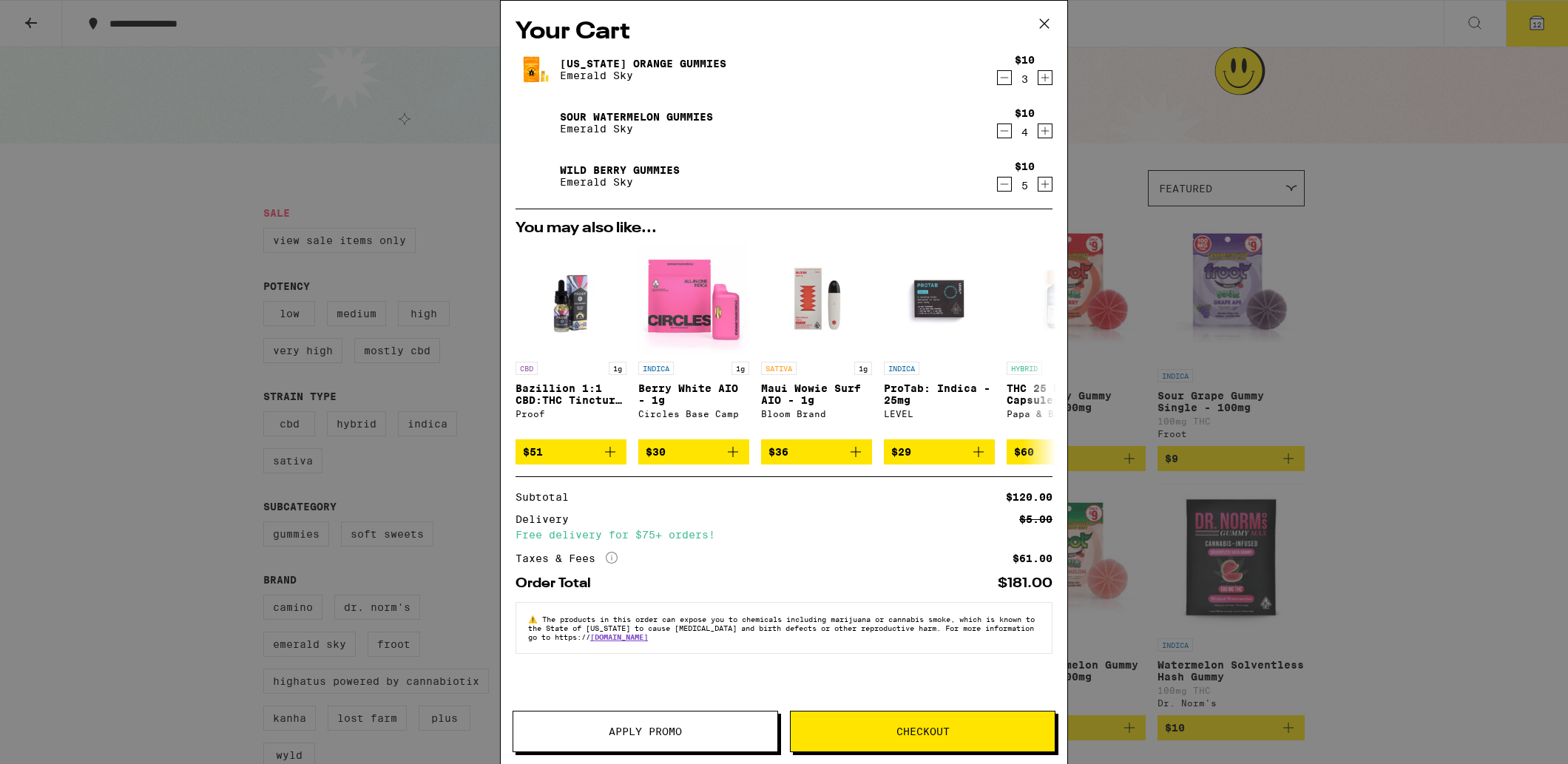
click at [645, 727] on span "Apply Promo" at bounding box center [645, 731] width 74 height 10
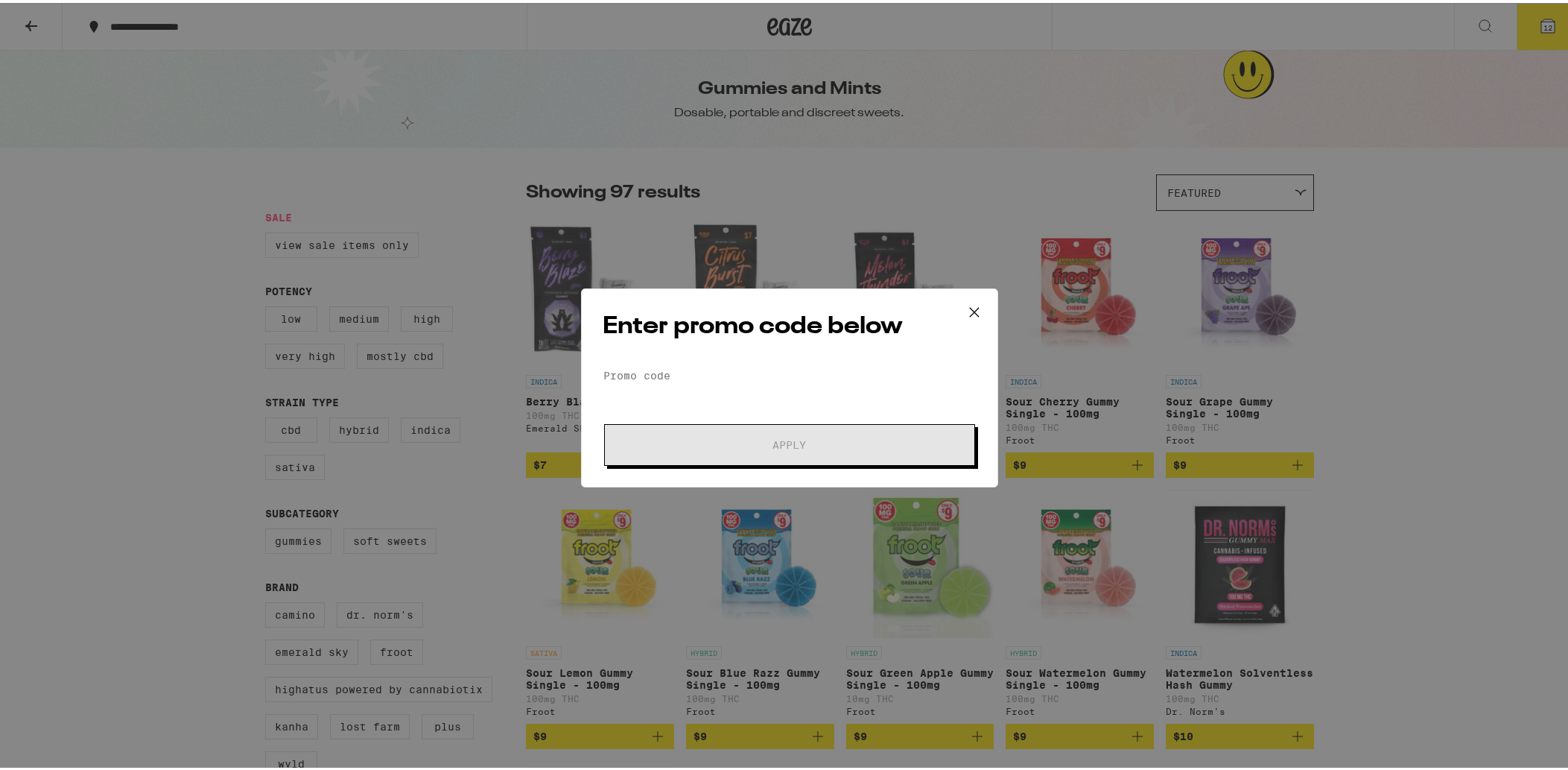
click at [705, 398] on form "Promo Code Apply" at bounding box center [790, 412] width 374 height 101
click at [707, 375] on input "Promo Code" at bounding box center [790, 373] width 374 height 23
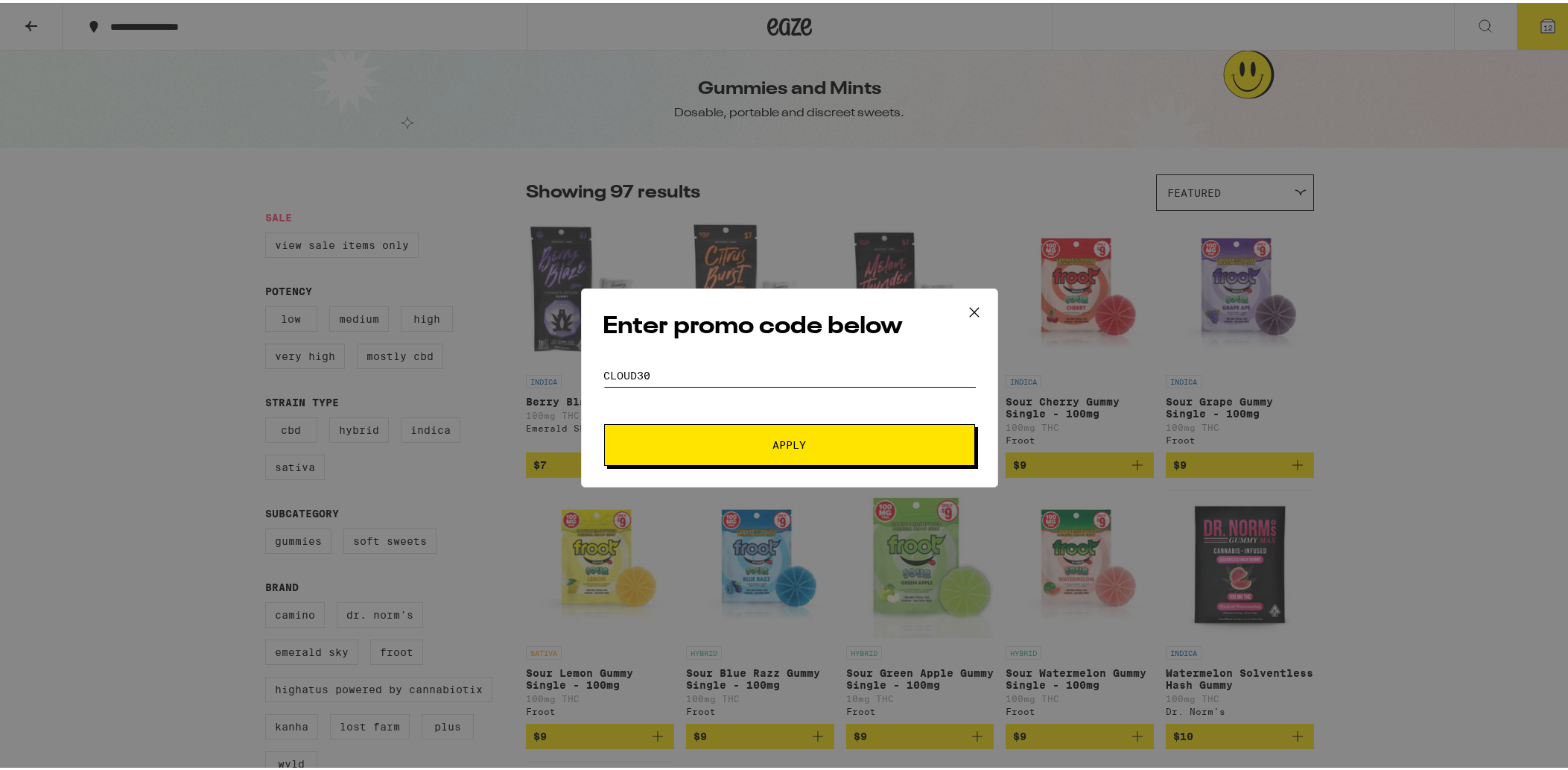
type input "cloud30"
click at [770, 458] on button "Apply" at bounding box center [789, 442] width 371 height 42
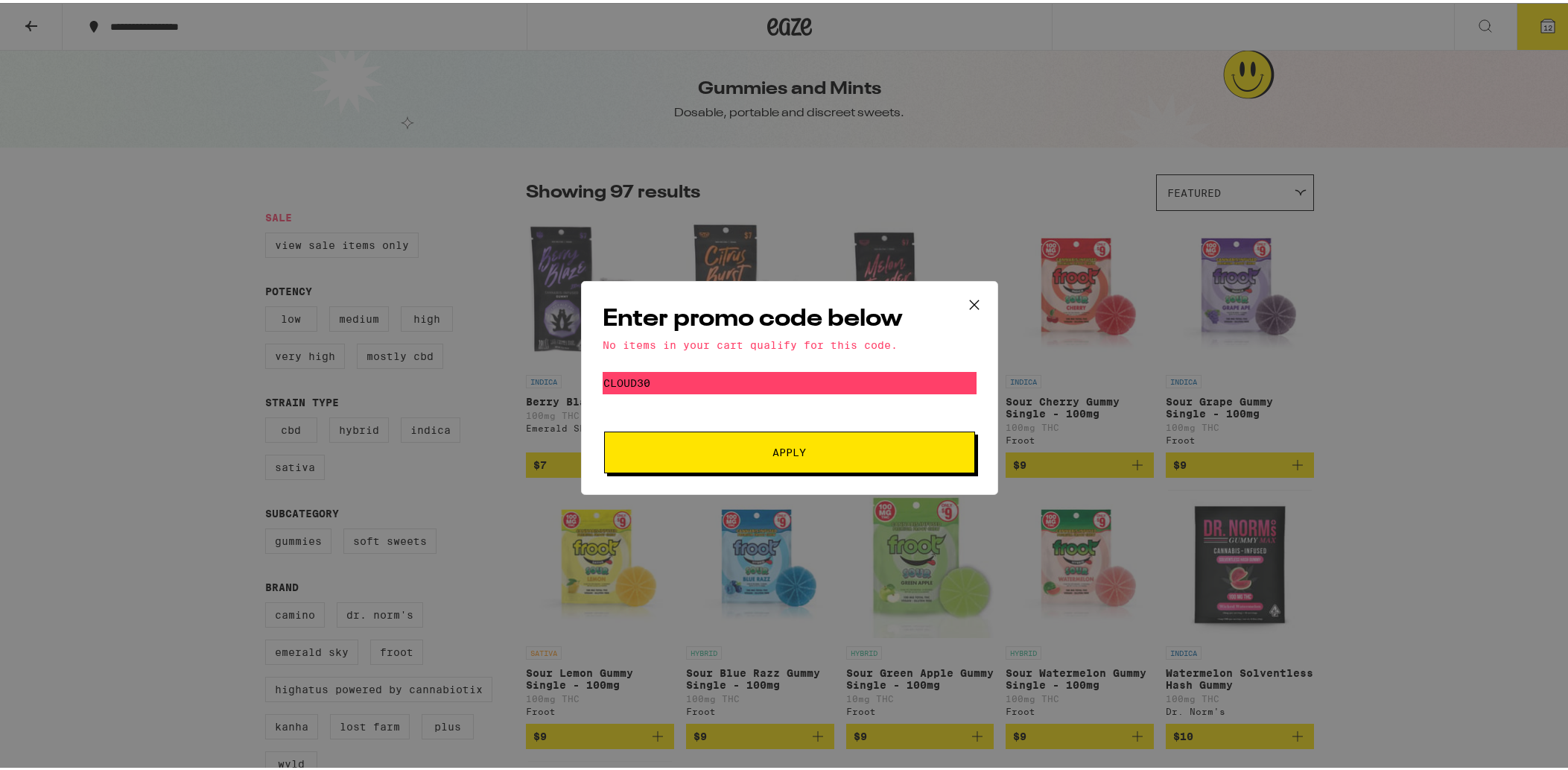
click at [968, 307] on icon at bounding box center [975, 302] width 23 height 23
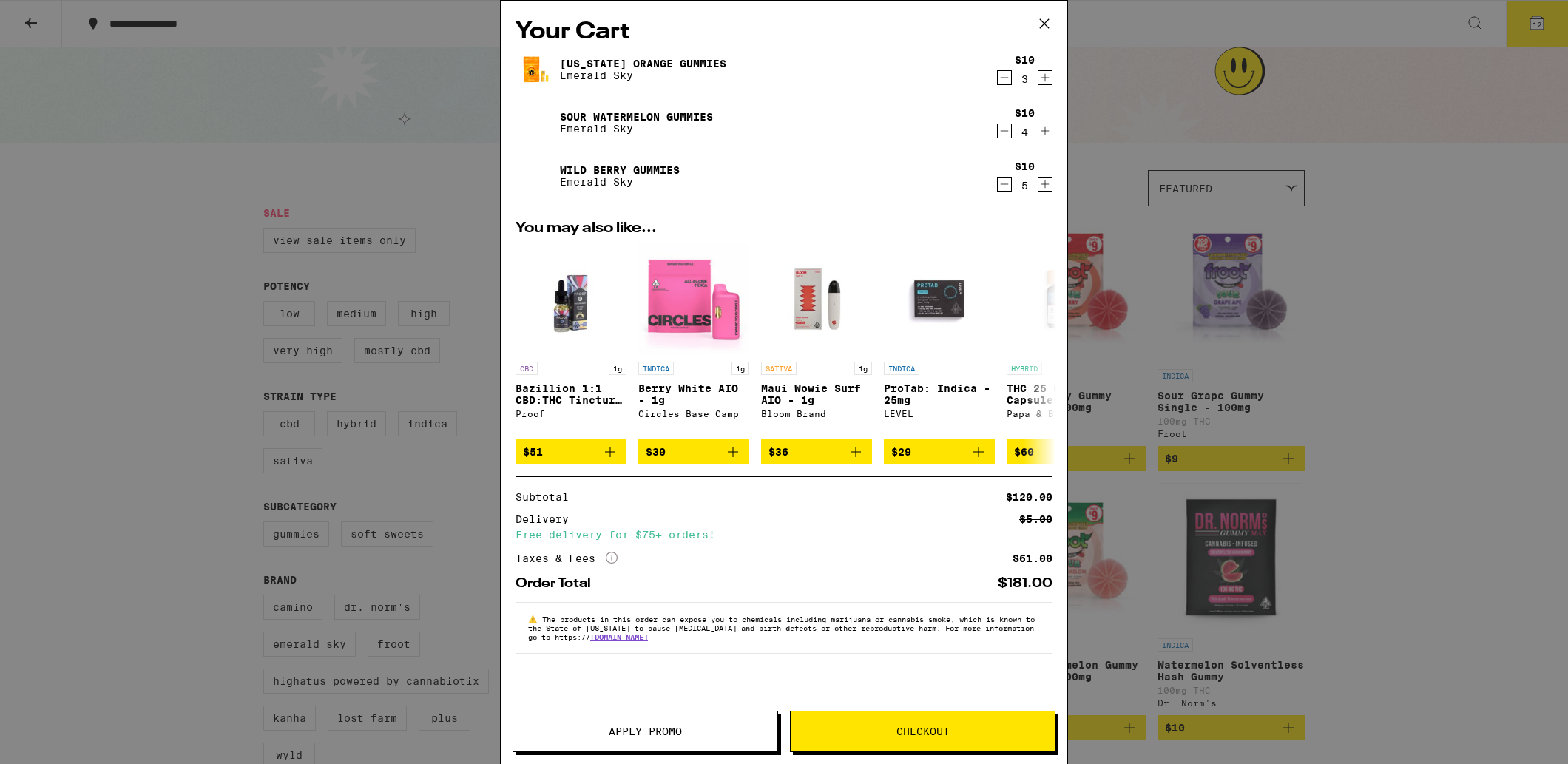
click at [947, 738] on button "Checkout" at bounding box center [923, 731] width 265 height 42
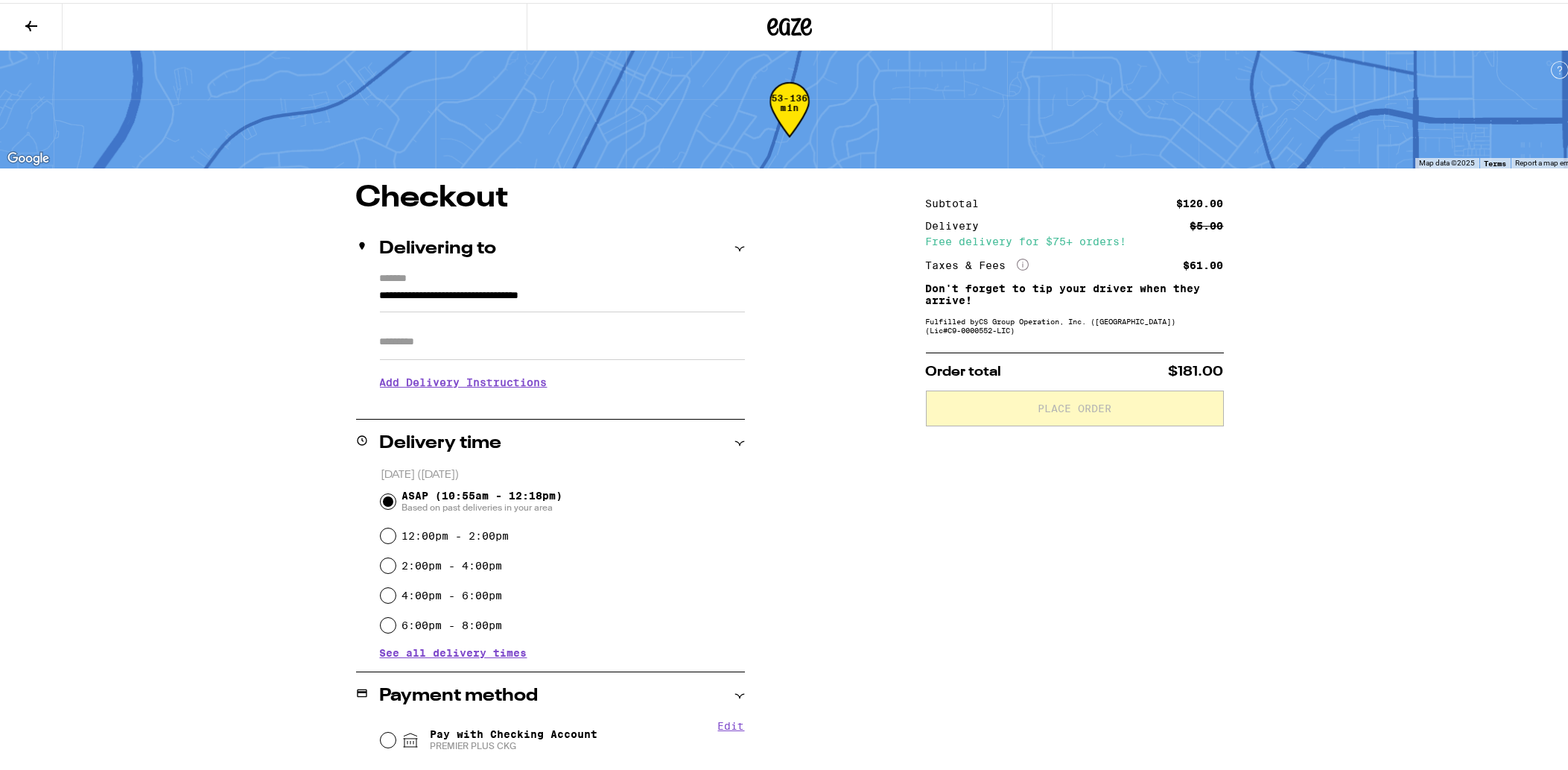
click at [528, 393] on h3 "Add Delivery Instructions" at bounding box center [562, 379] width 365 height 34
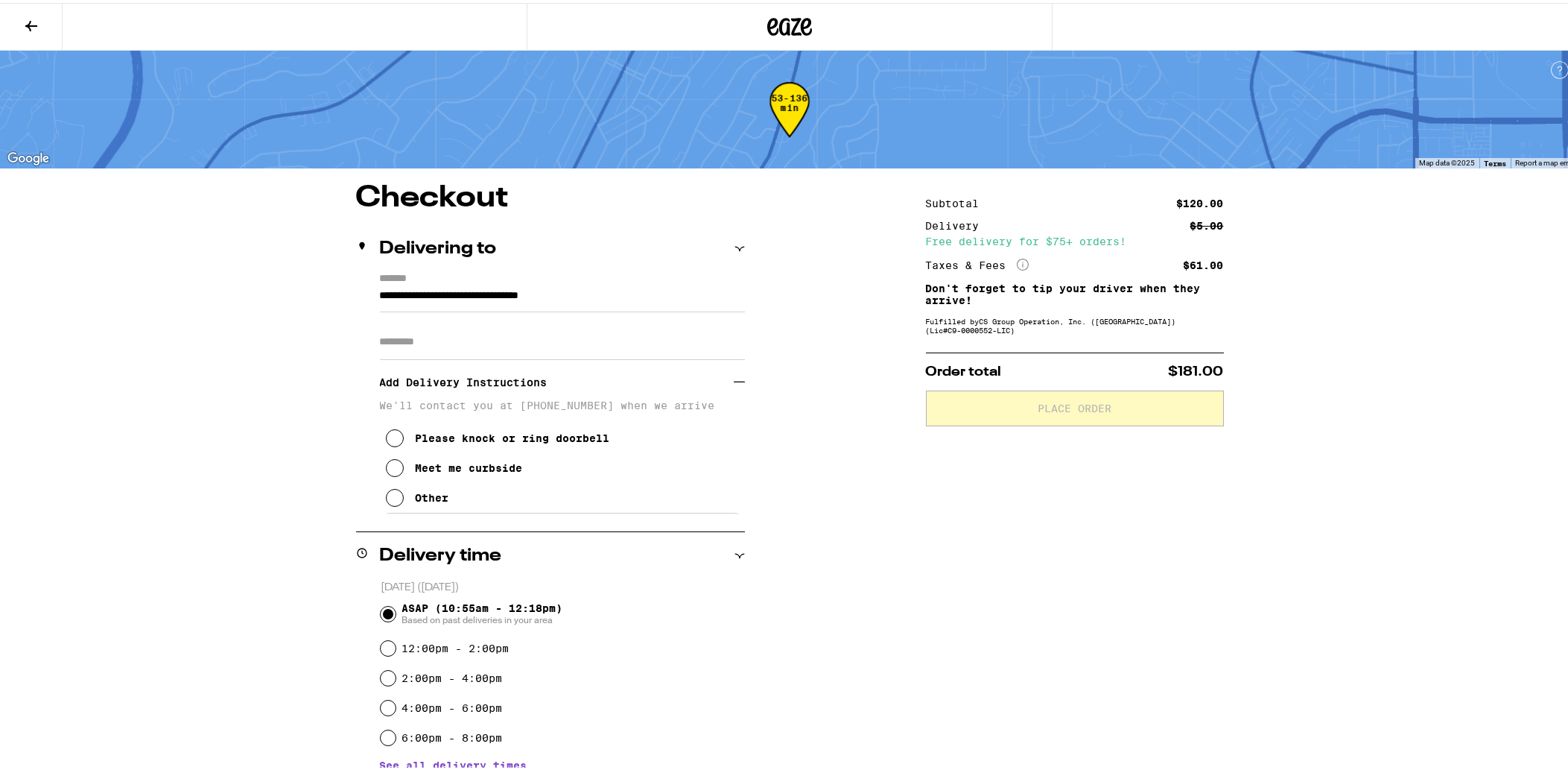
click at [394, 503] on icon at bounding box center [394, 495] width 17 height 17
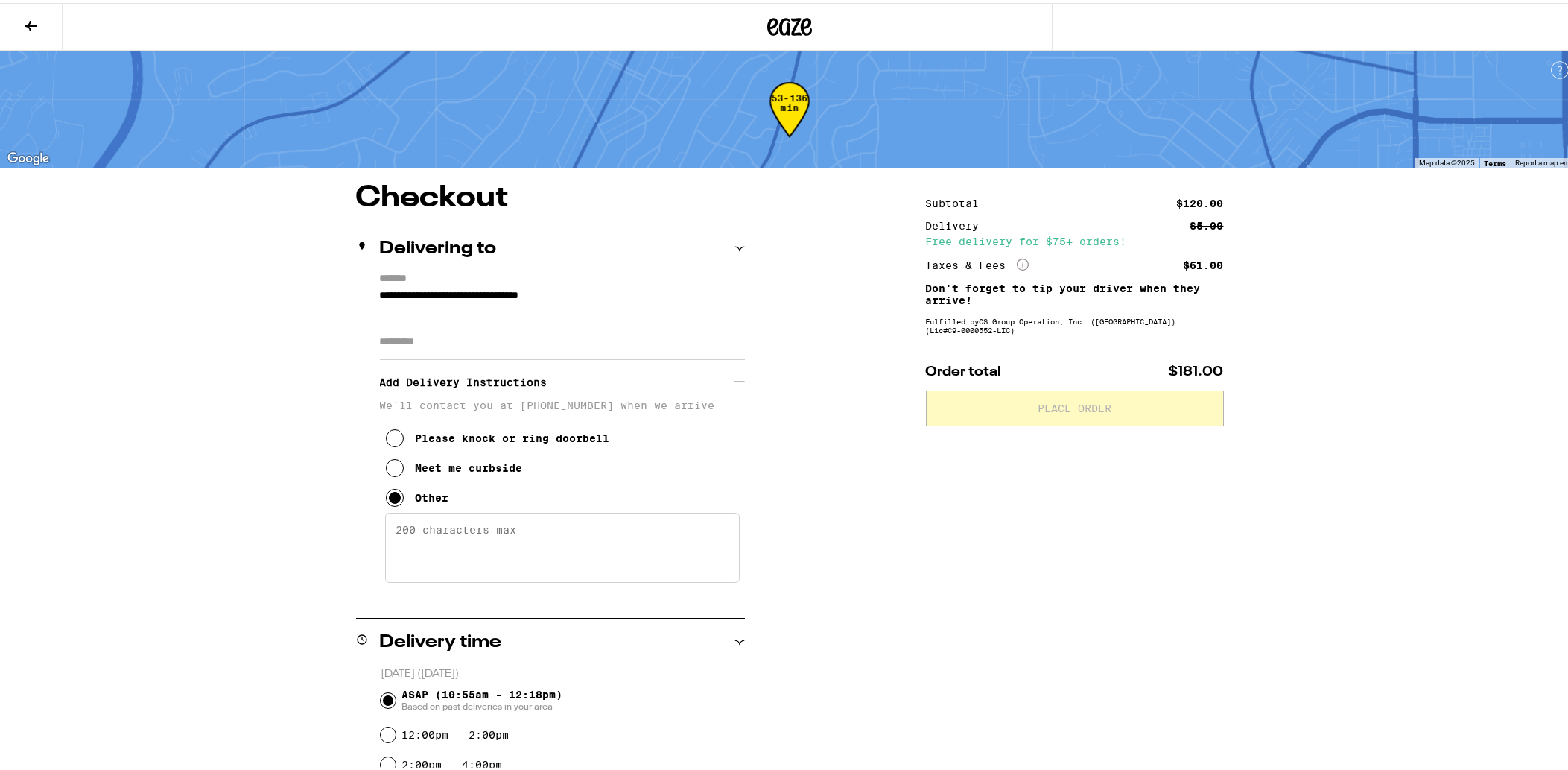
click at [435, 527] on textarea "Enter any other delivery instructions you want driver to know" at bounding box center [562, 545] width 354 height 70
paste textarea "Enter the North entrance of [GEOGRAPHIC_DATA]. It’s just south of [PERSON_NAME]…"
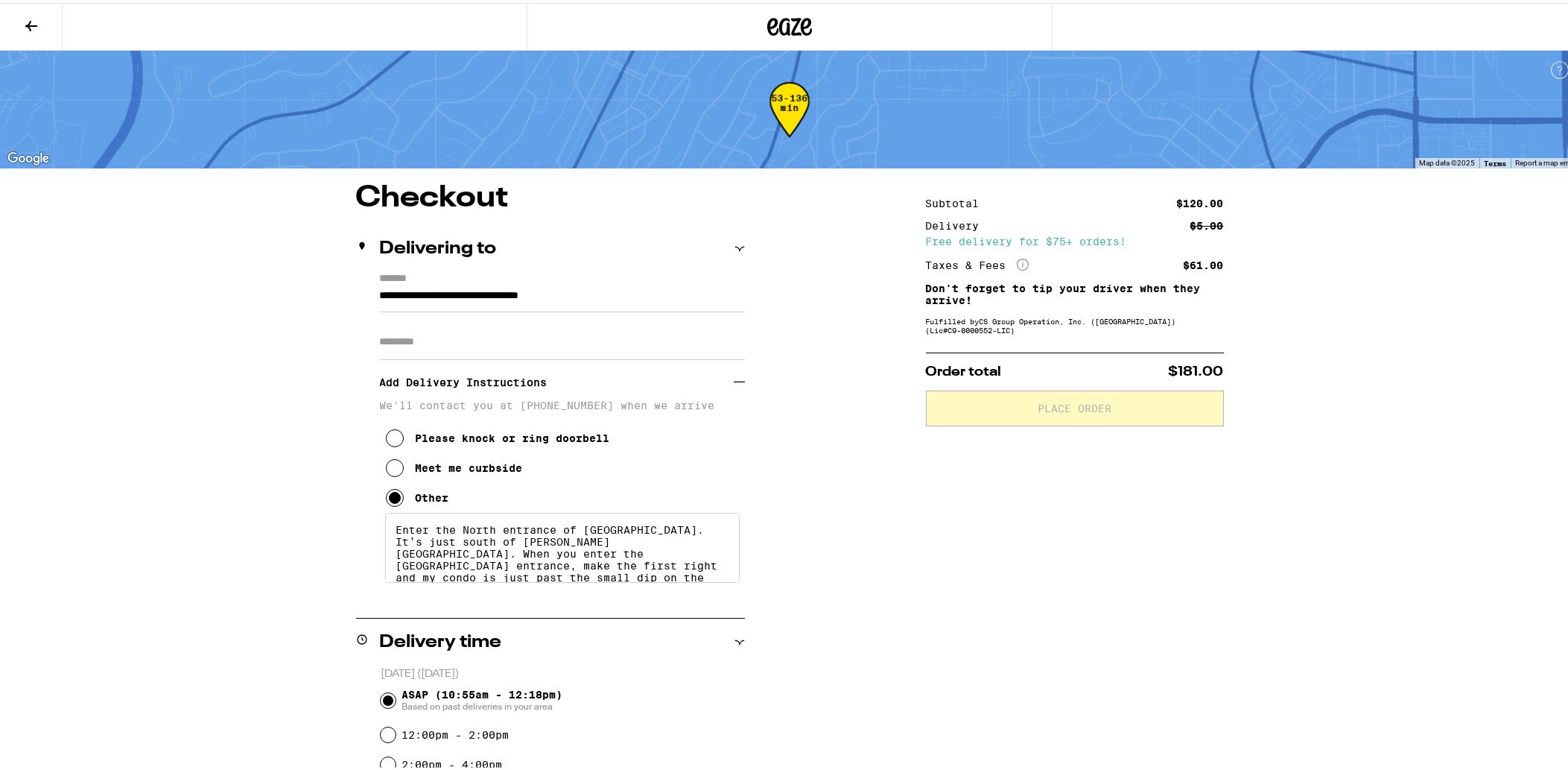
scroll to position [3, 0]
type textarea "Enter the North entrance of [GEOGRAPHIC_DATA]. It’s just south of [PERSON_NAME]…"
click at [941, 588] on div "Subtotal $120.00 Delivery $5.00 Free delivery for $75+ orders! Taxes & Fees Mor…" at bounding box center [1074, 717] width 298 height 1072
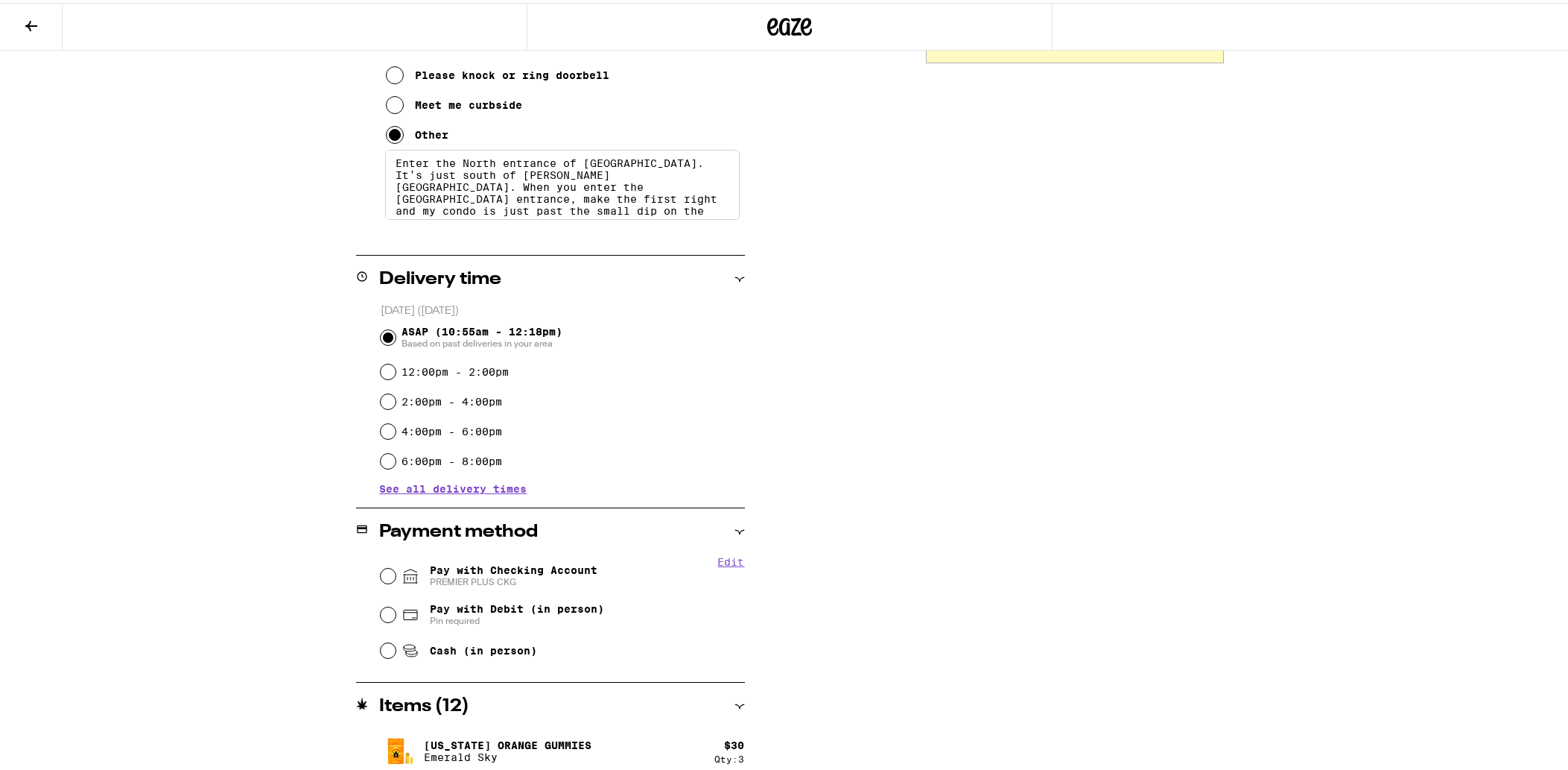
scroll to position [416, 0]
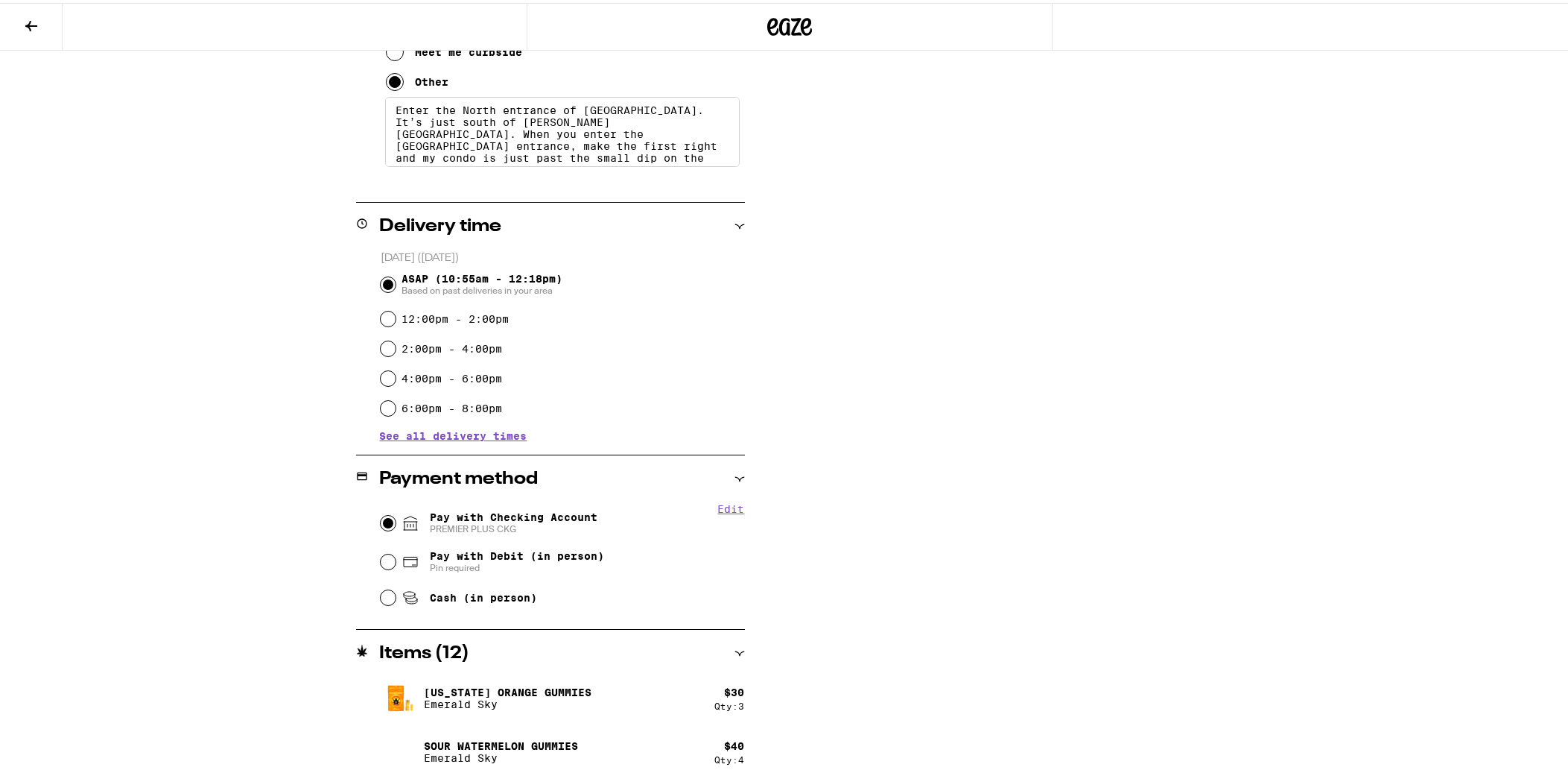
click at [386, 519] on input "Pay with Checking Account PREMIER PLUS CKG" at bounding box center [387, 519] width 15 height 15
radio input "true"
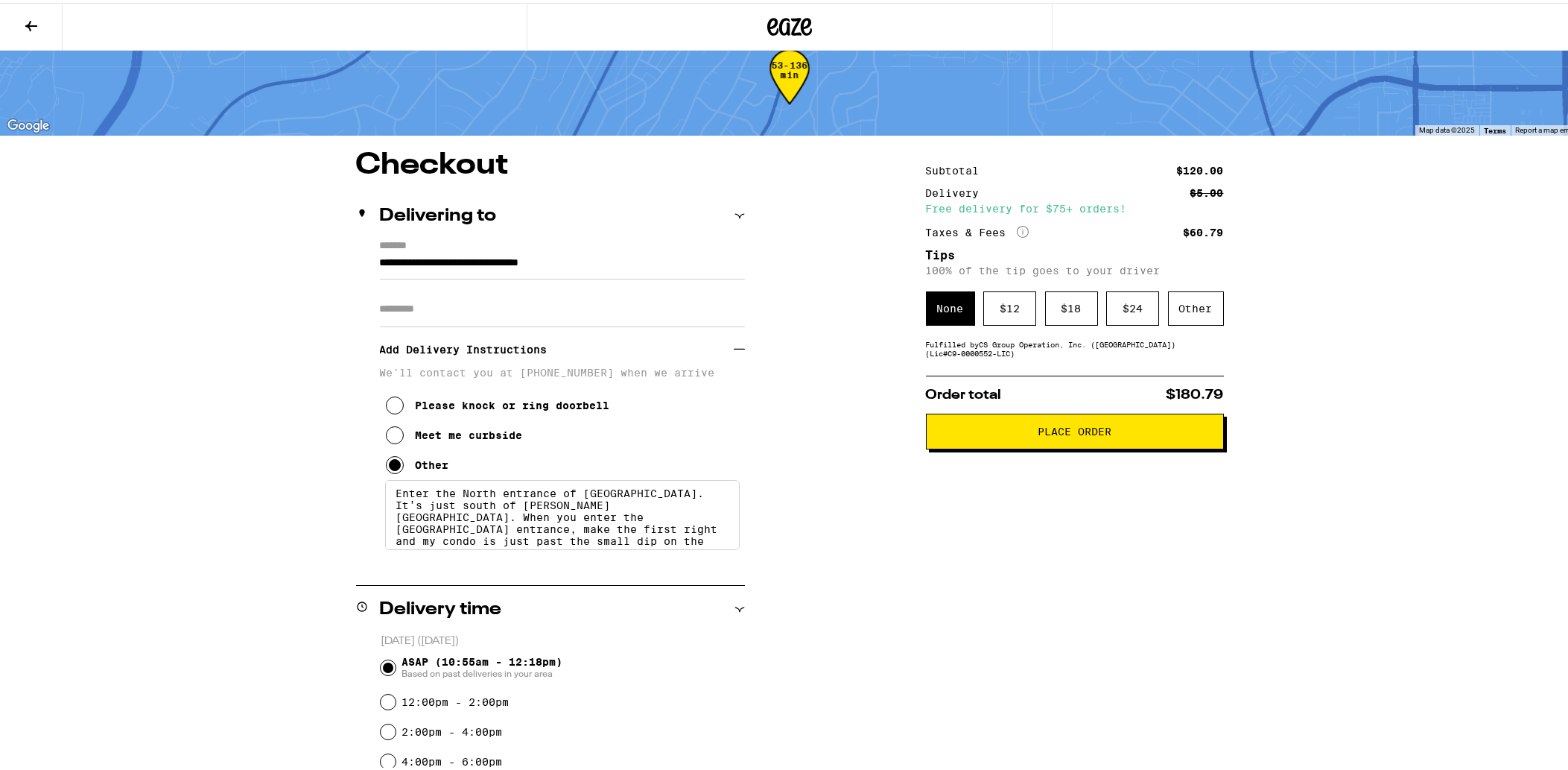
scroll to position [0, 0]
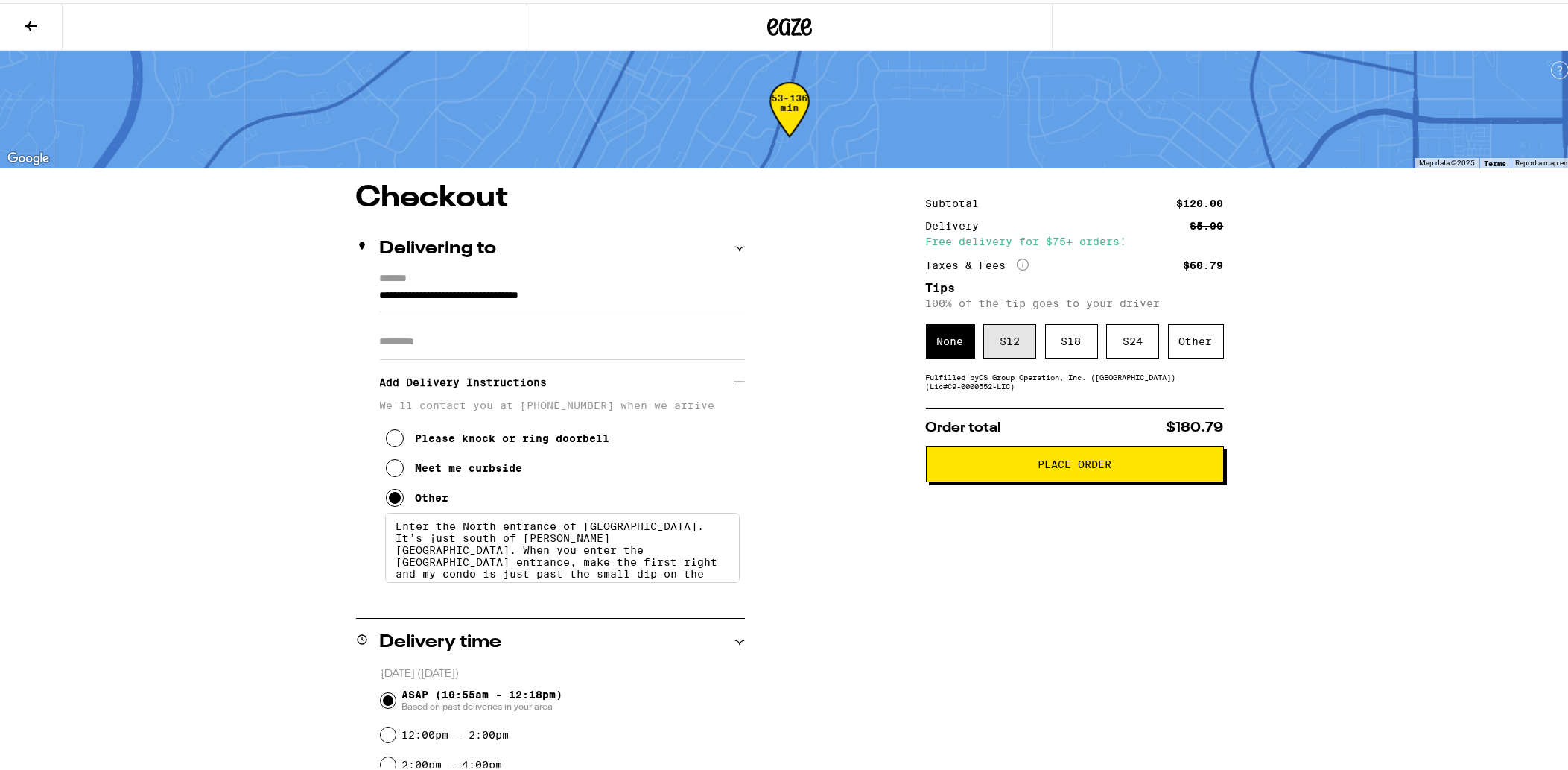
click at [993, 348] on div "$ 12" at bounding box center [1010, 338] width 53 height 34
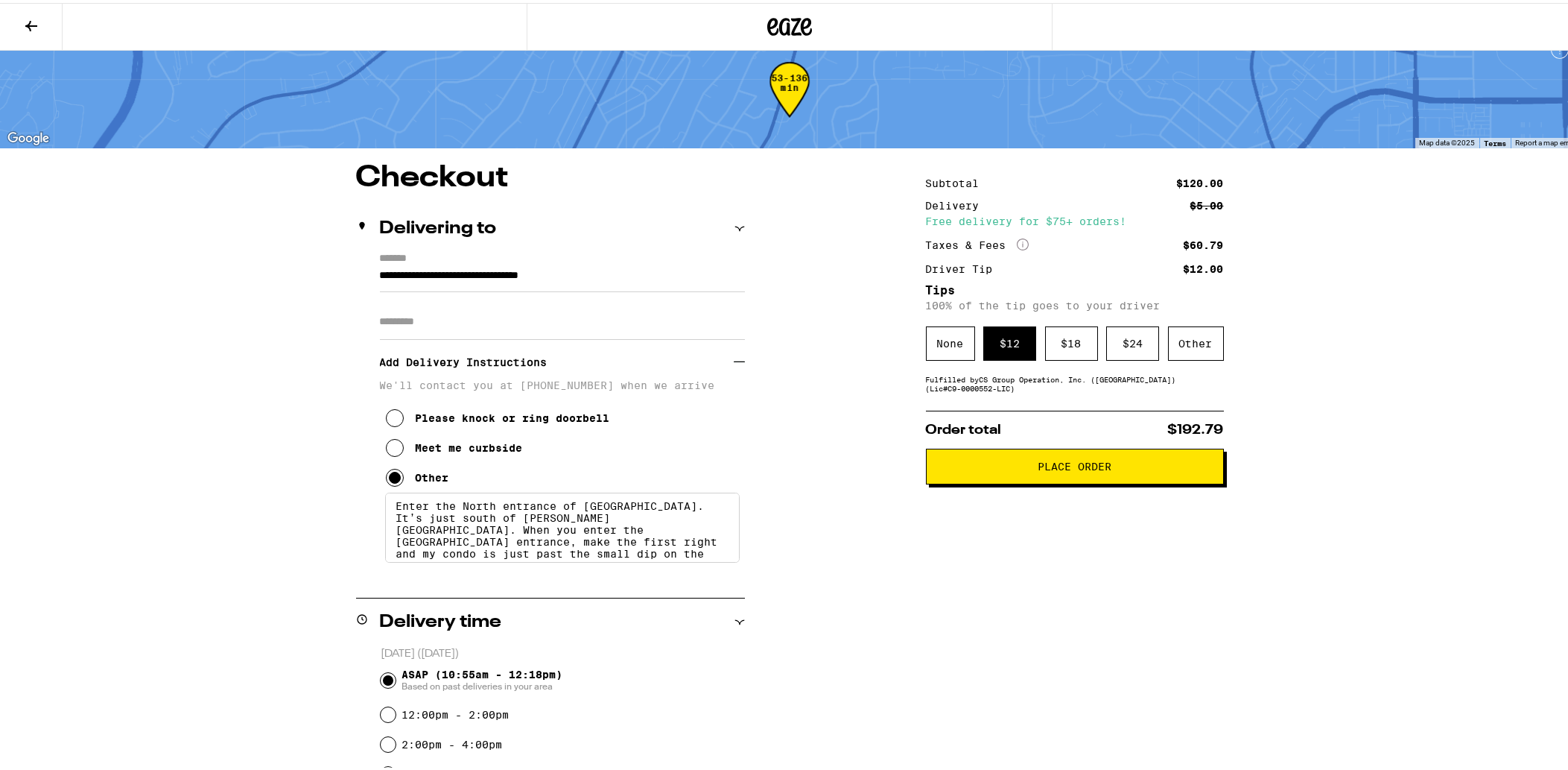
scroll to position [22, 0]
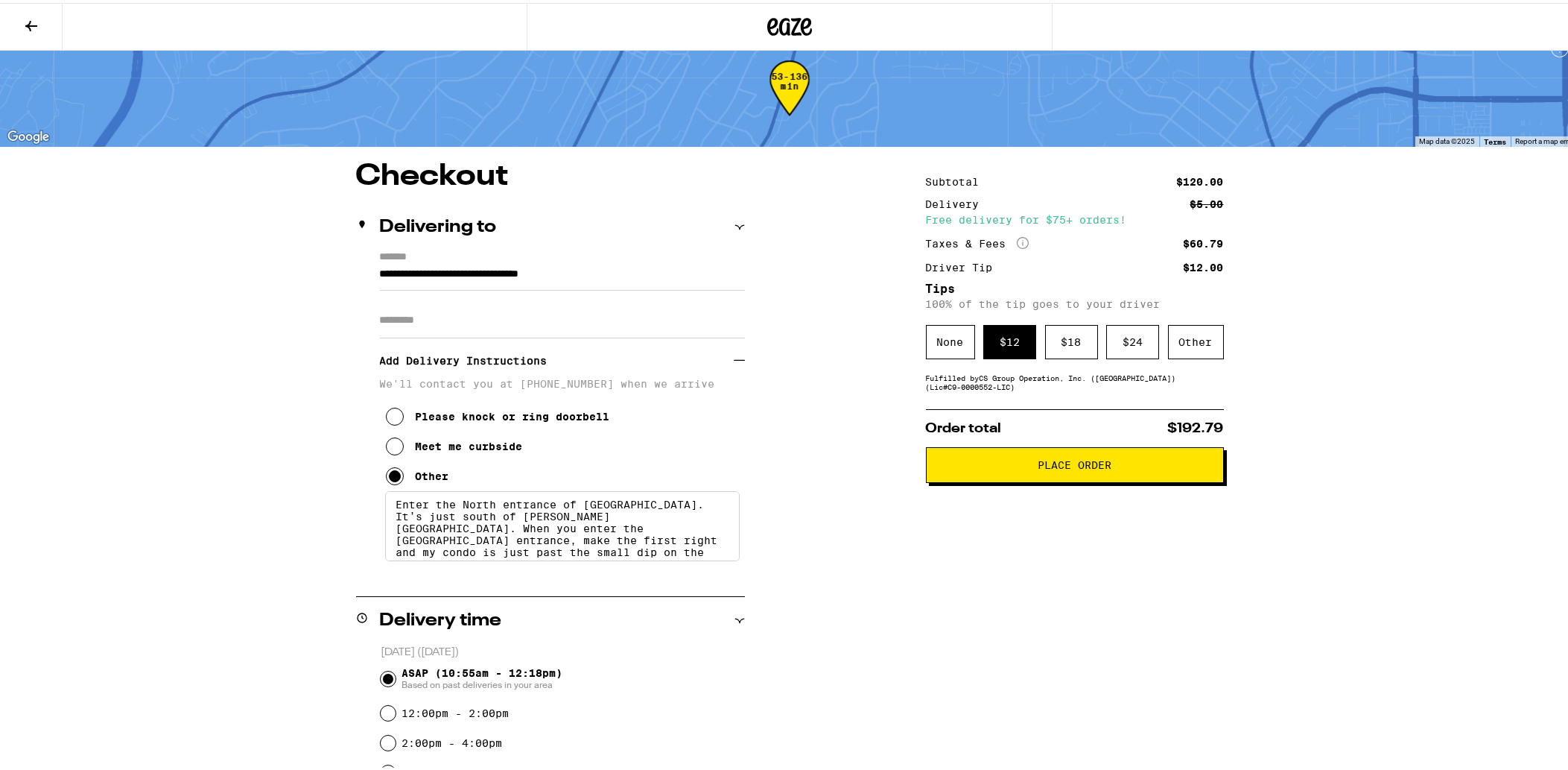
click at [655, 276] on input "**********" at bounding box center [562, 275] width 365 height 25
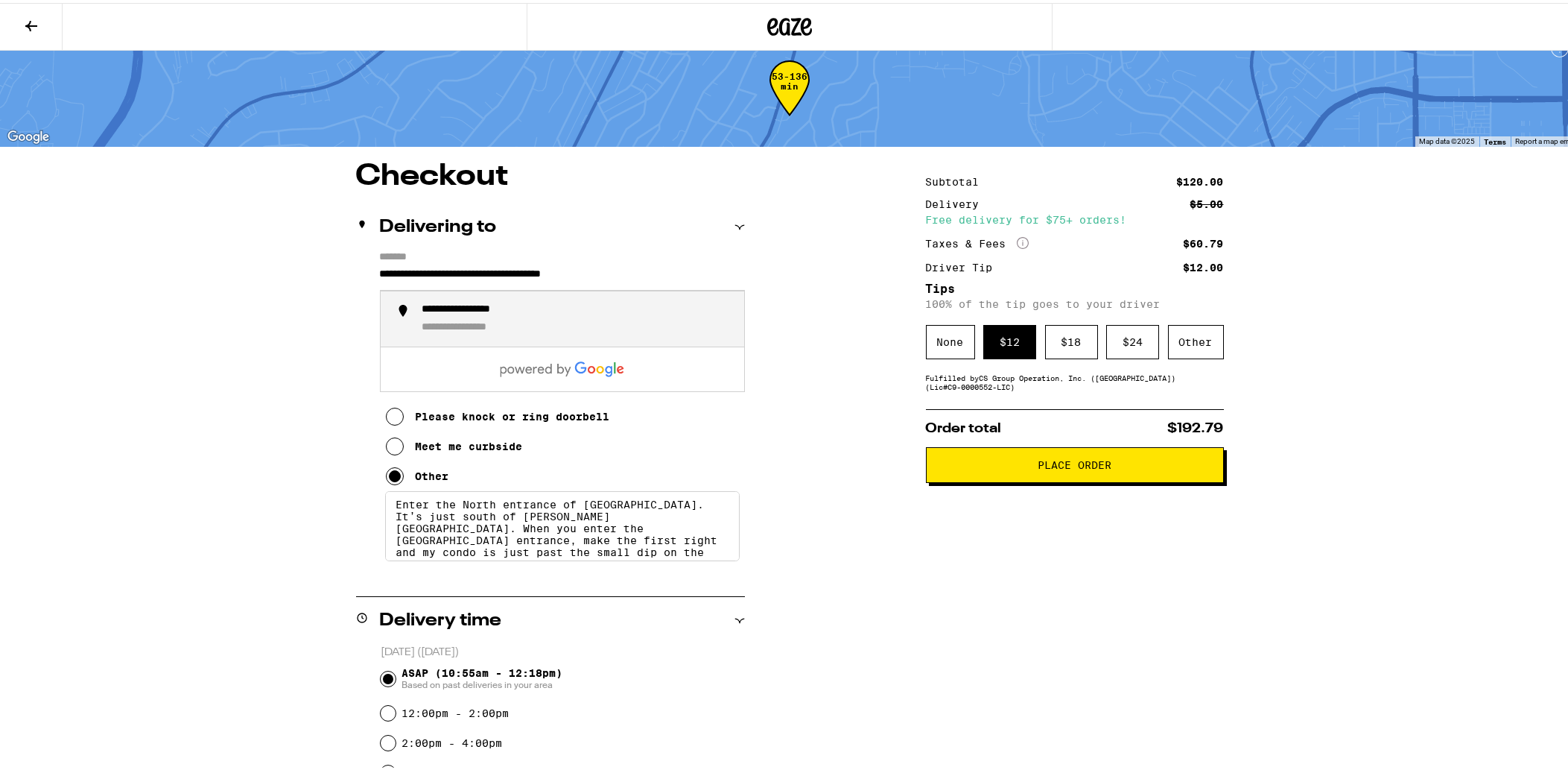
type input "**********"
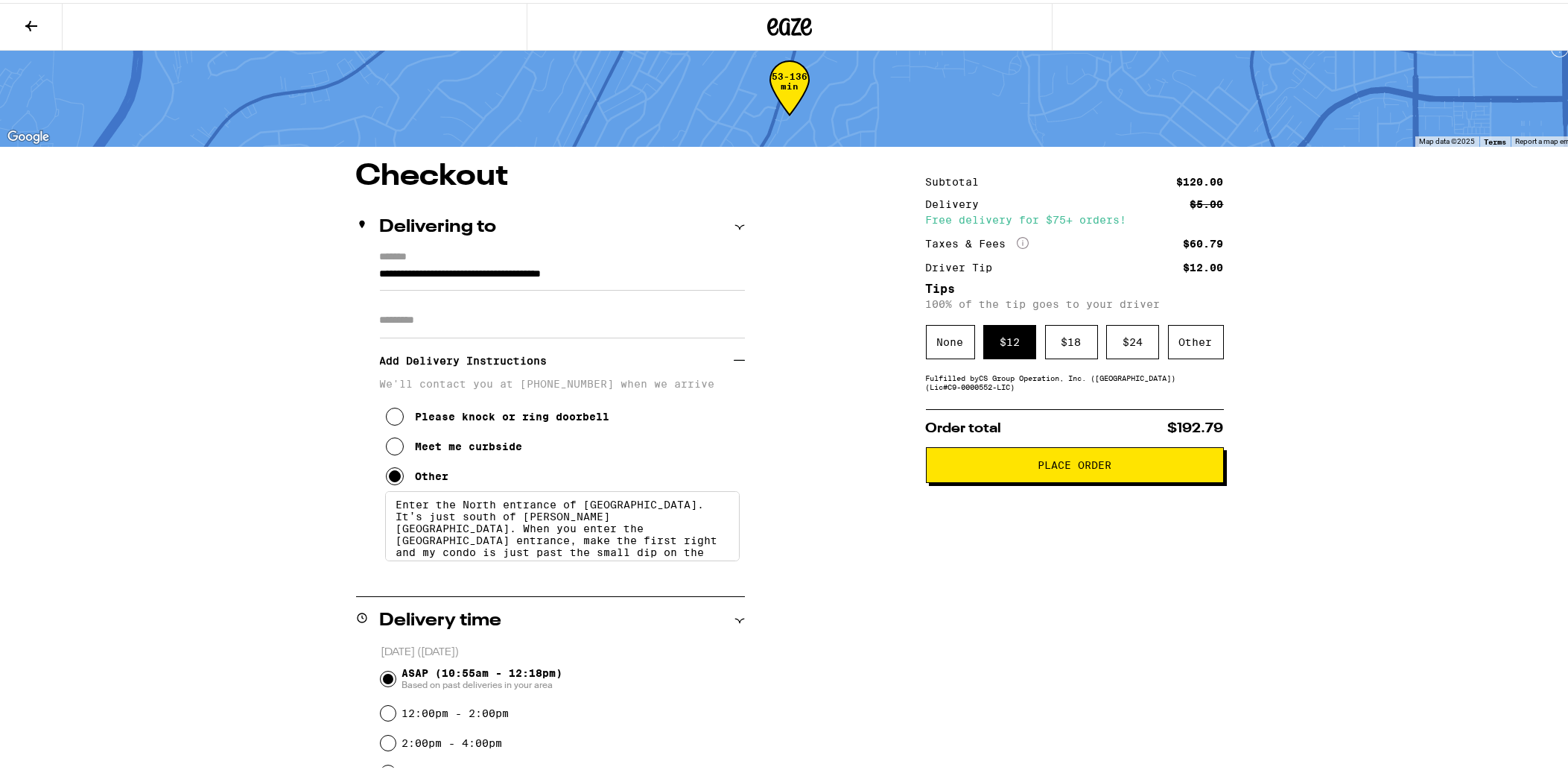
click at [838, 646] on div "**********" at bounding box center [789, 718] width 1072 height 1120
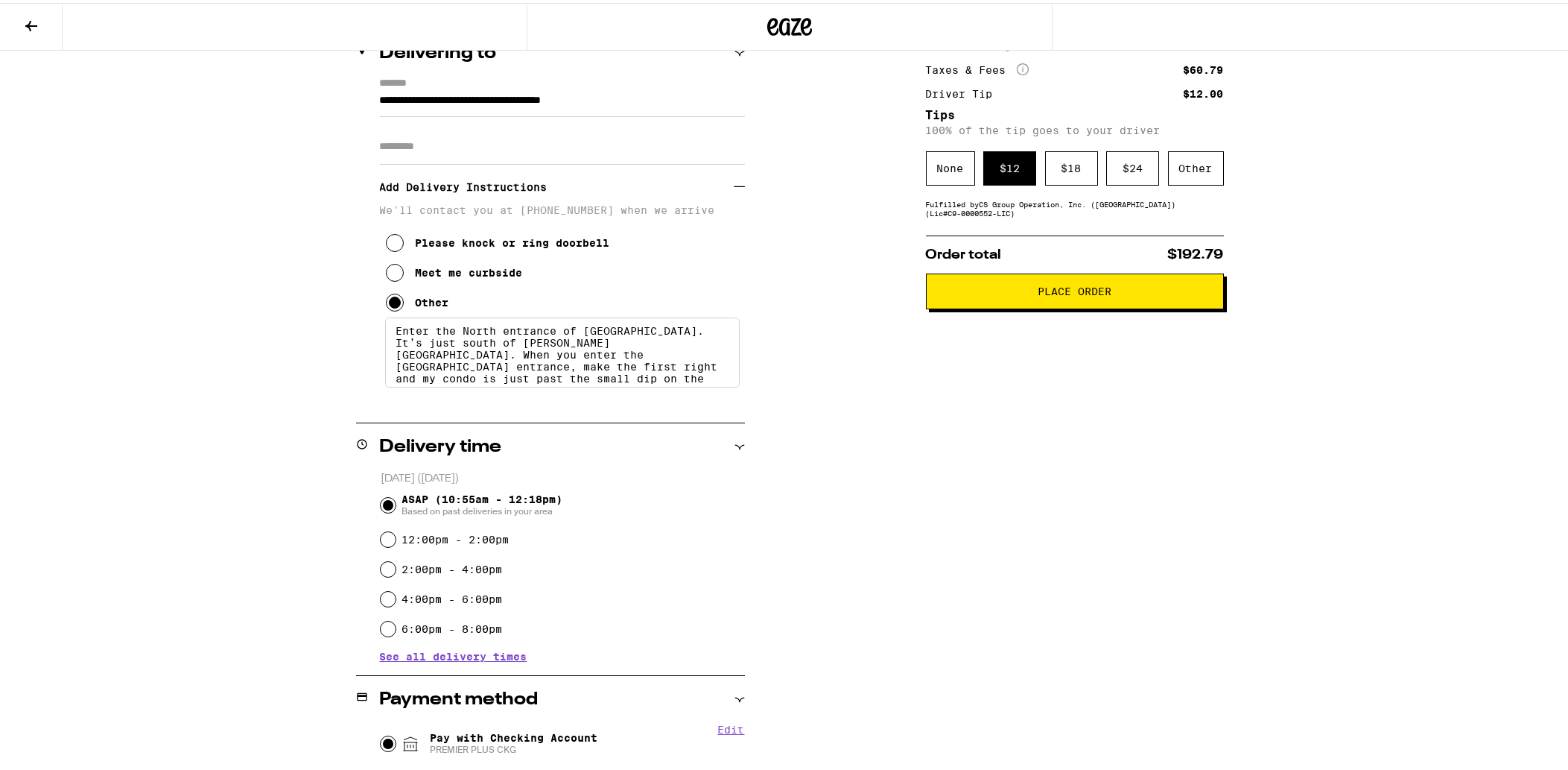
scroll to position [34, 0]
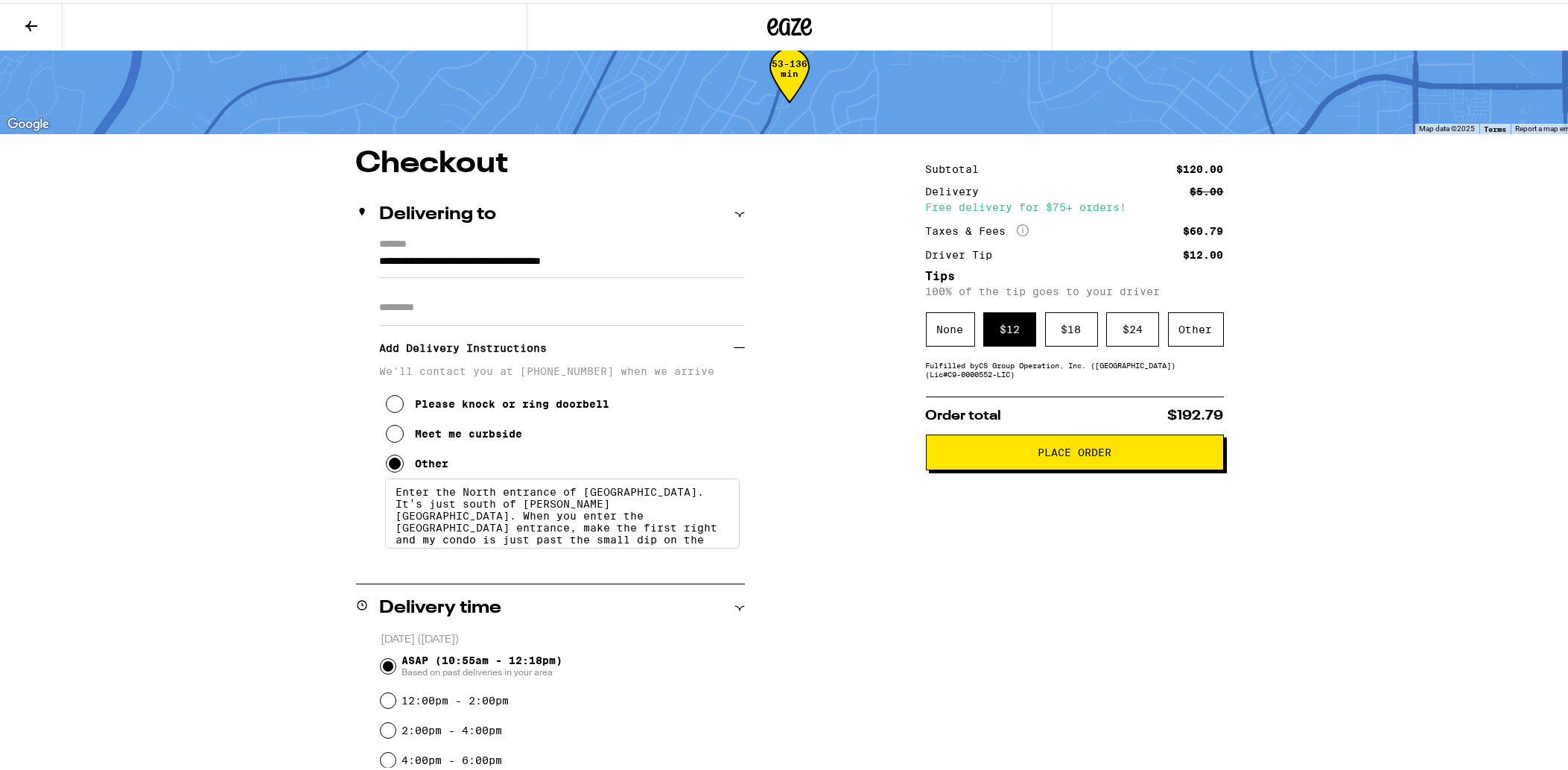
click at [1026, 455] on span "Place Order" at bounding box center [1075, 450] width 272 height 10
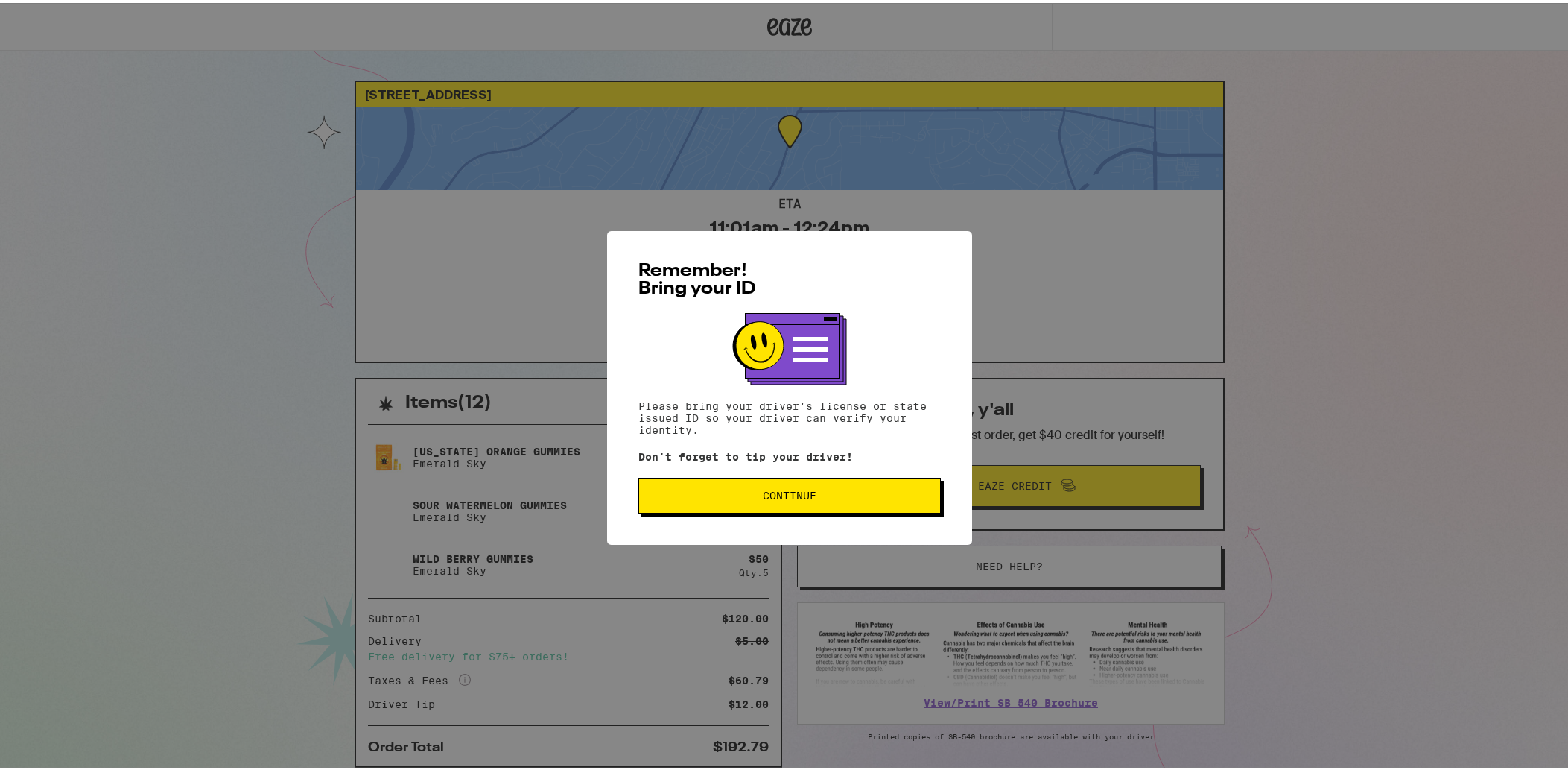
click at [793, 498] on span "Continue" at bounding box center [789, 492] width 53 height 10
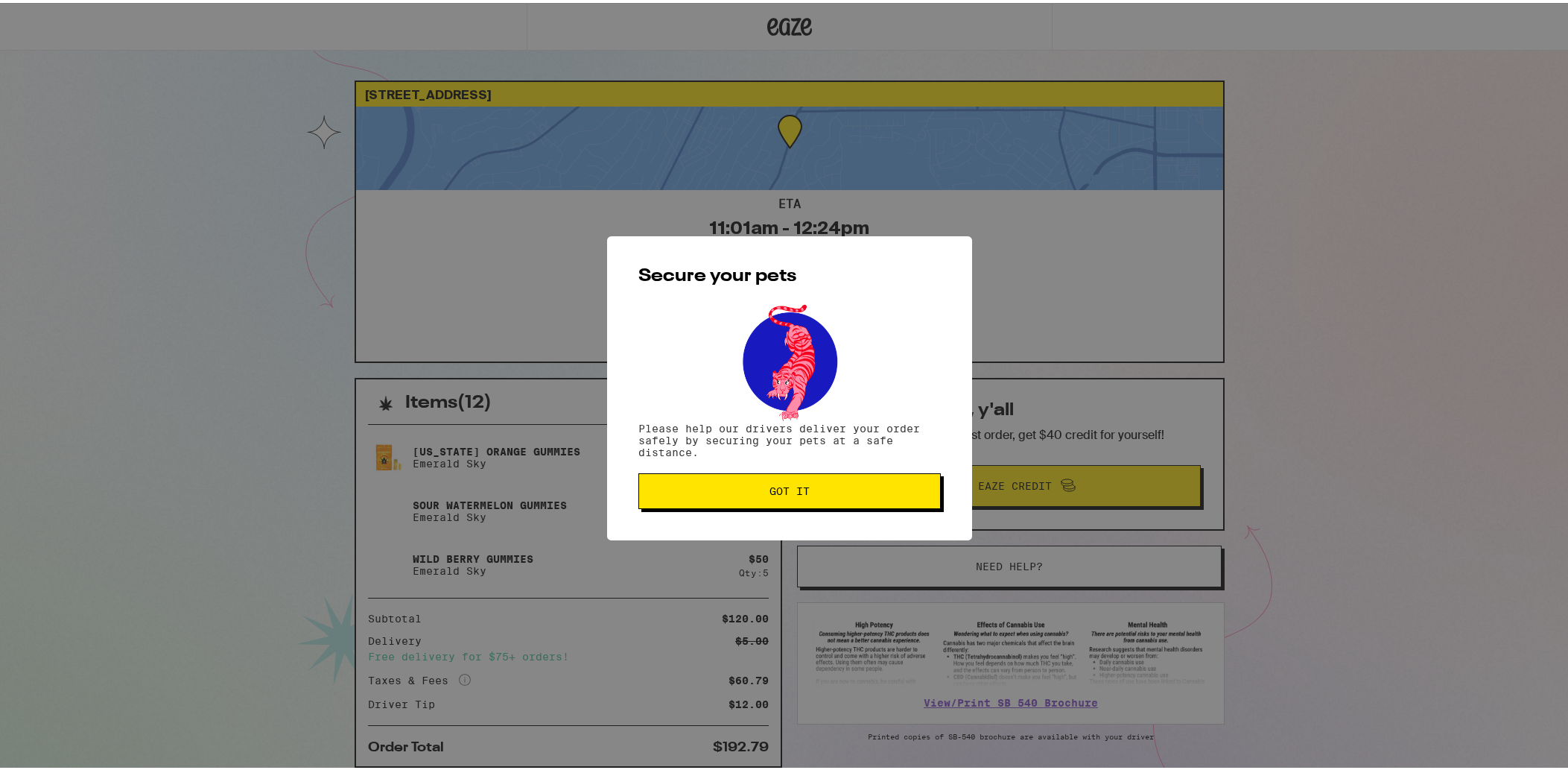
click at [684, 489] on span "Got it" at bounding box center [790, 488] width 277 height 10
